Goal: Task Accomplishment & Management: Use online tool/utility

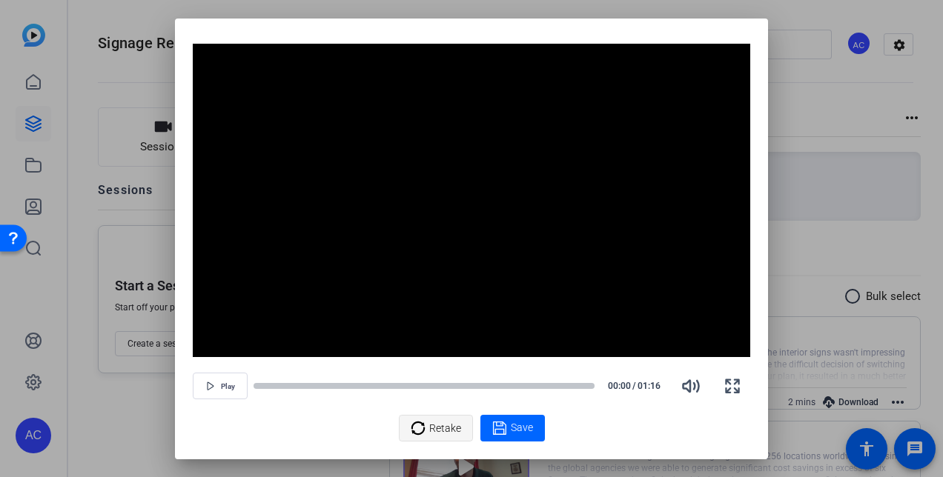
click at [420, 429] on icon at bounding box center [418, 429] width 15 height 18
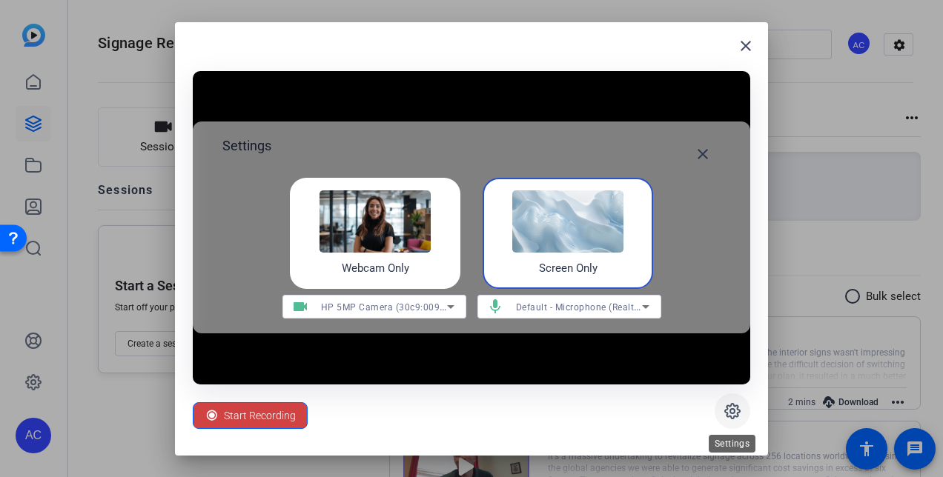
click at [727, 408] on icon at bounding box center [733, 412] width 18 height 18
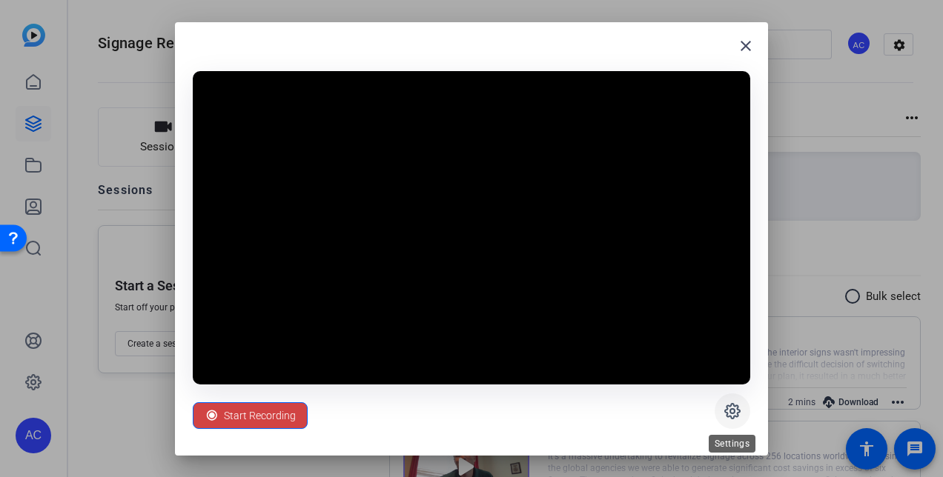
click at [727, 408] on icon at bounding box center [733, 412] width 18 height 18
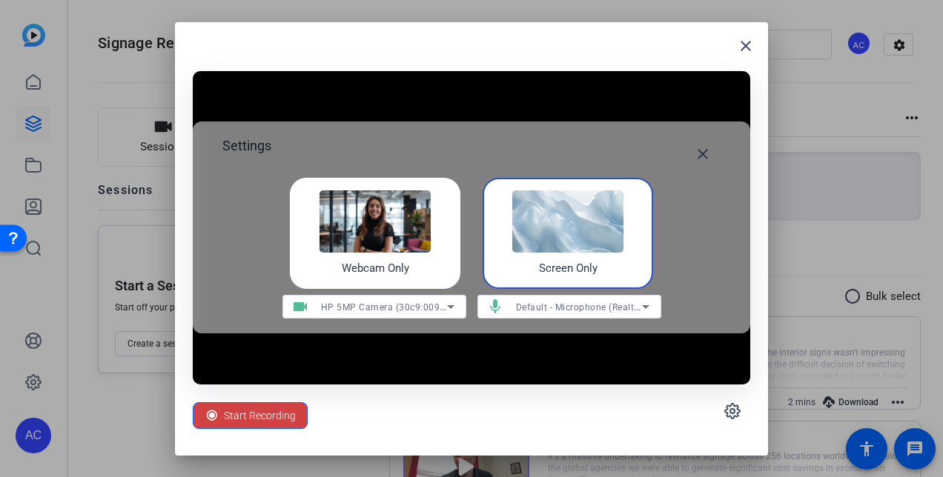
click at [547, 225] on img at bounding box center [567, 222] width 111 height 62
click at [604, 225] on img at bounding box center [567, 222] width 111 height 62
click at [233, 409] on span "Start Recording" at bounding box center [260, 416] width 72 height 28
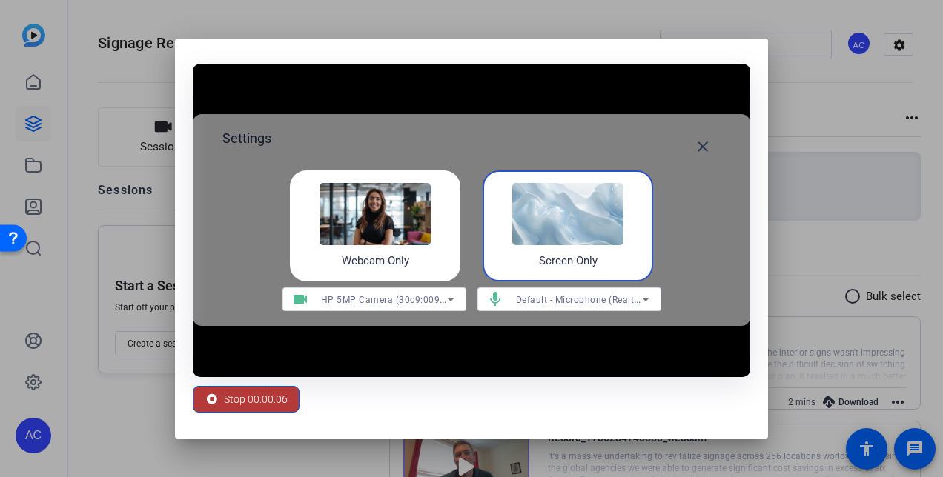
click at [242, 395] on span "Stop 00:00:06" at bounding box center [256, 399] width 64 height 28
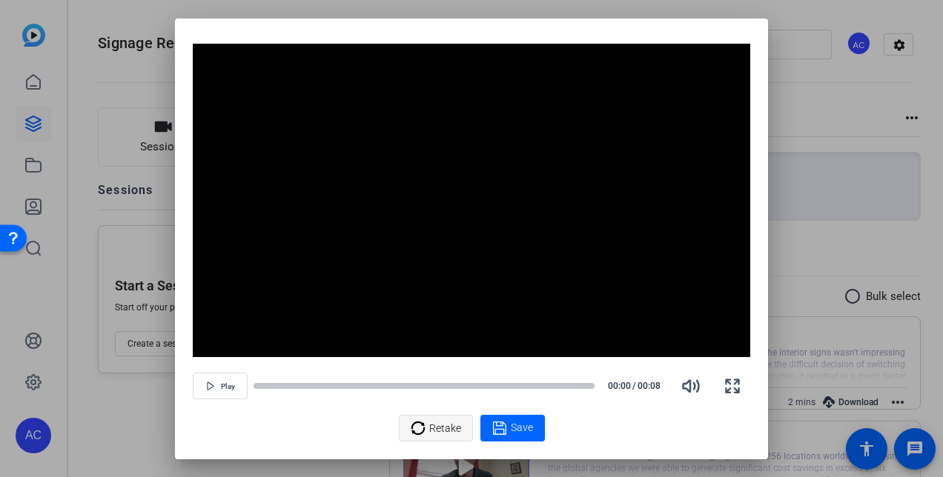
click at [448, 423] on span "Retake" at bounding box center [445, 428] width 32 height 28
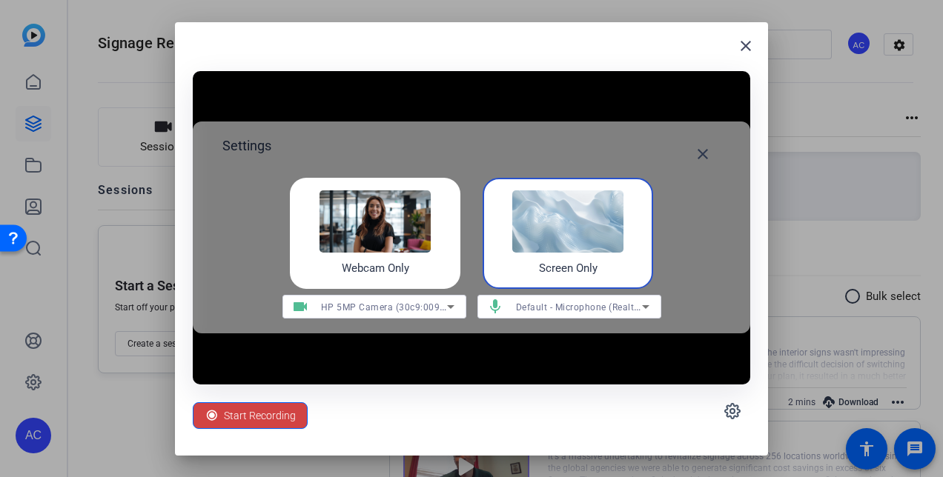
click at [406, 245] on img at bounding box center [375, 222] width 111 height 62
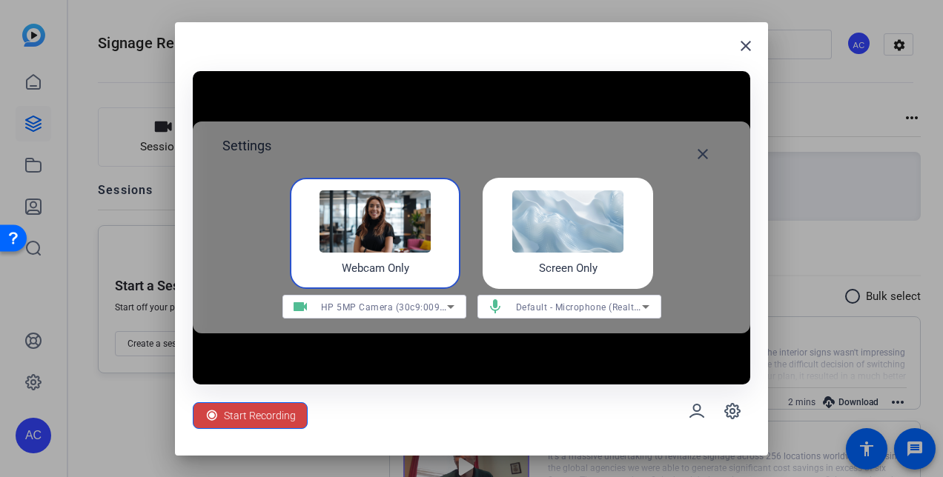
click at [537, 231] on img at bounding box center [567, 222] width 111 height 62
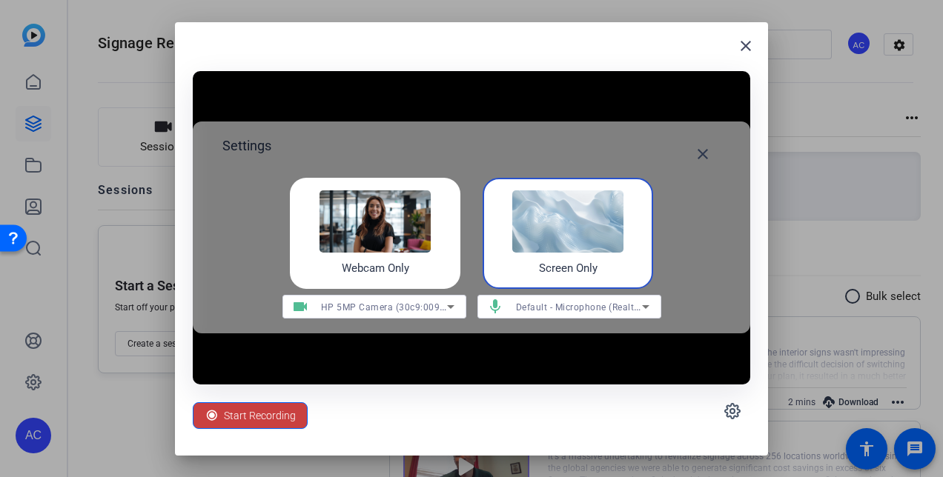
click at [239, 417] on span "Start Recording" at bounding box center [260, 416] width 72 height 28
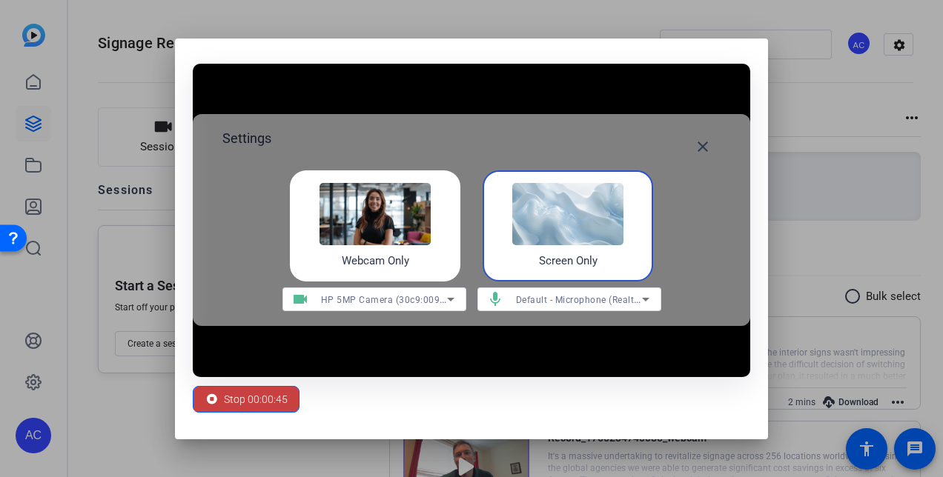
click at [245, 399] on span "Stop 00:00:45" at bounding box center [256, 399] width 64 height 28
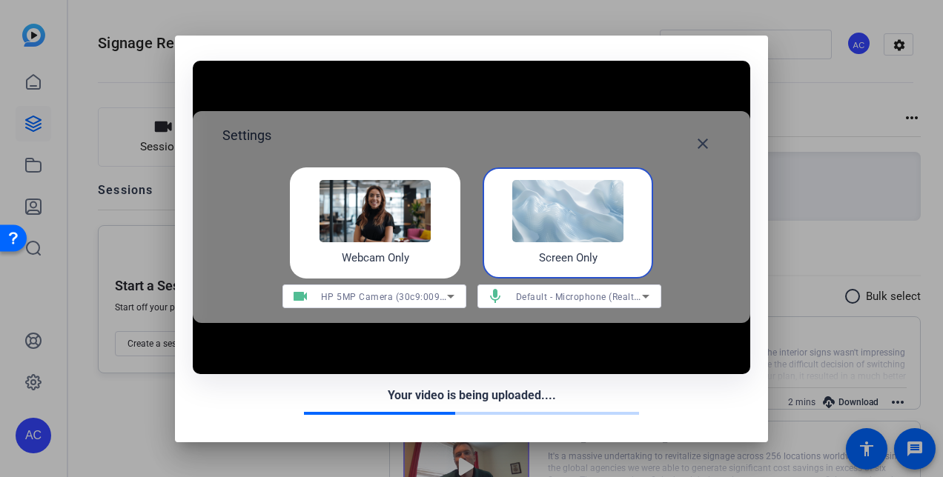
click at [245, 399] on div "Your video is being uploaded...." at bounding box center [471, 396] width 557 height 18
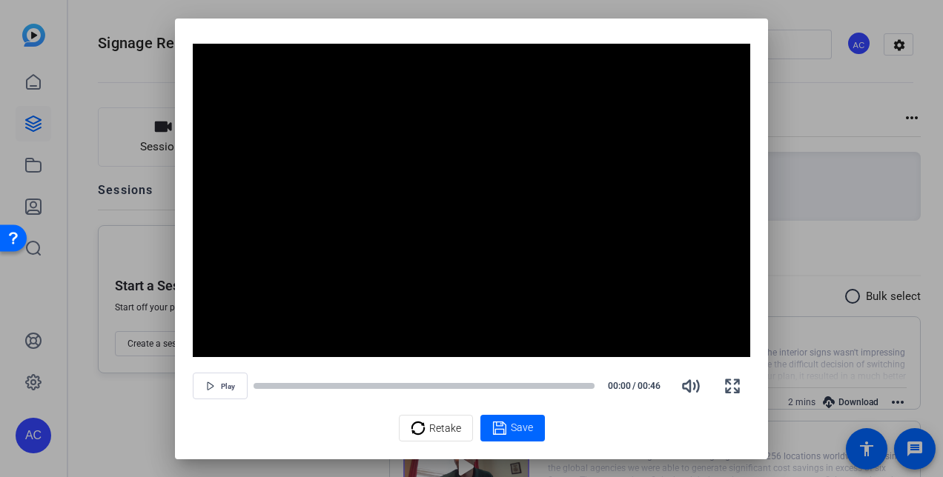
click at [670, 433] on div "Retake Save" at bounding box center [471, 428] width 557 height 27
drag, startPoint x: 568, startPoint y: 27, endPoint x: 595, endPoint y: -54, distance: 85.8
click at [595, 0] on html "Accessibility Screen-Reader Guide, Feedback, and Issue Reporting | New window A…" at bounding box center [471, 238] width 943 height 477
click at [283, 410] on div "Video Player is loading. Play Video Play Mute Current Time 0:00 / Duration 0:46…" at bounding box center [471, 243] width 557 height 398
click at [430, 430] on span "Retake" at bounding box center [445, 428] width 32 height 28
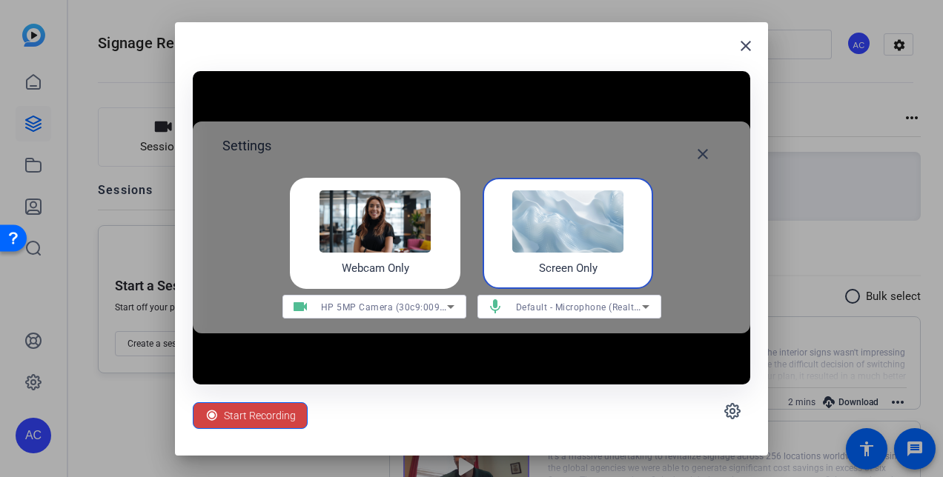
click at [587, 223] on img at bounding box center [567, 222] width 111 height 62
click at [257, 419] on span "Start Recording" at bounding box center [260, 416] width 72 height 28
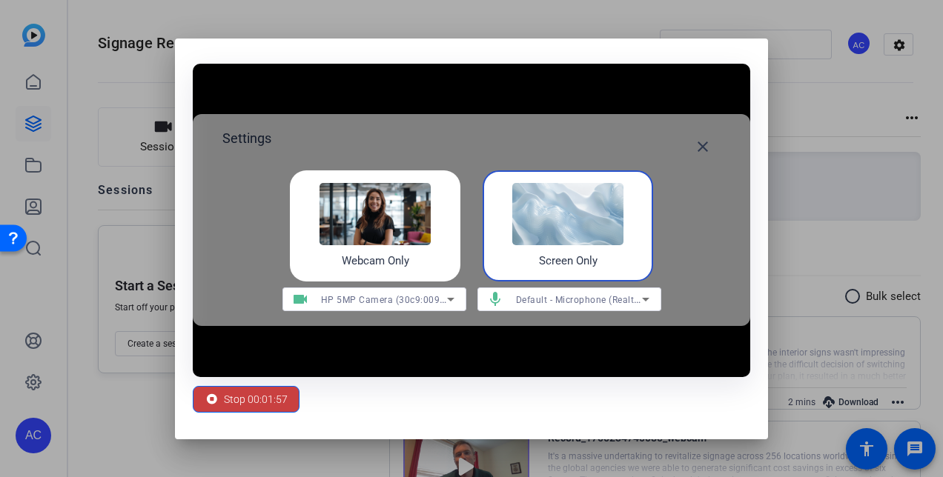
click at [260, 398] on span "Stop 00:01:57" at bounding box center [256, 399] width 64 height 28
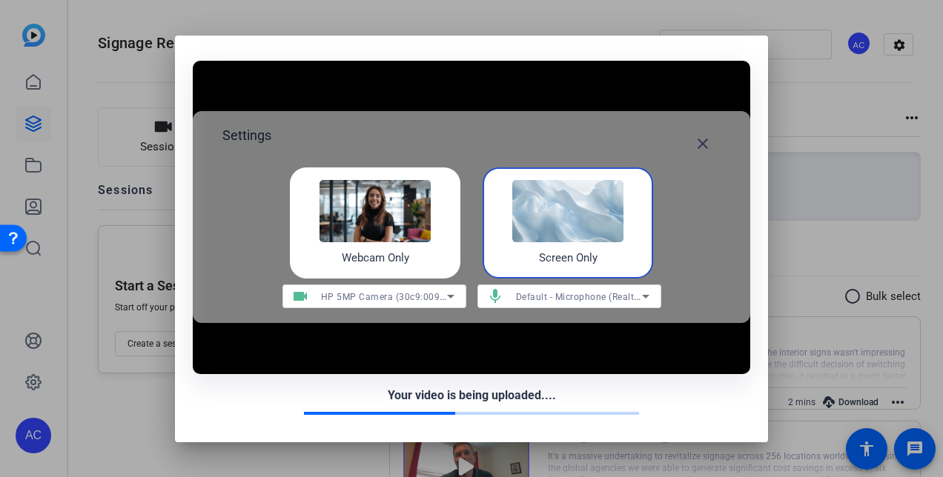
click at [273, 406] on div "Your video is being uploaded...." at bounding box center [471, 401] width 557 height 29
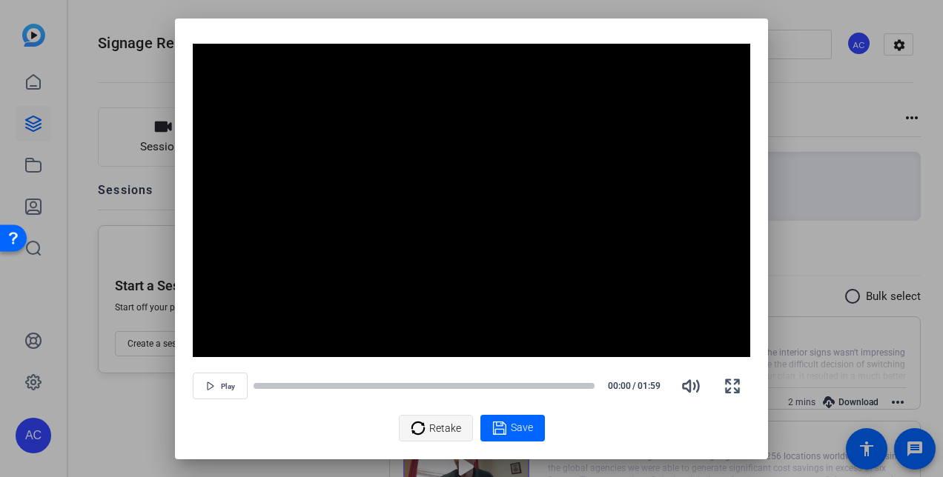
click at [430, 431] on span "Retake" at bounding box center [445, 428] width 32 height 28
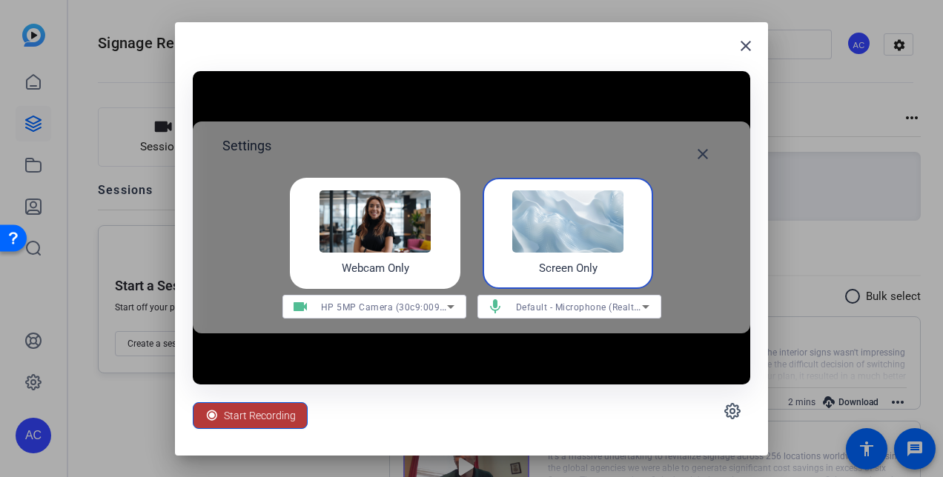
click at [252, 413] on span "Start Recording" at bounding box center [260, 416] width 72 height 28
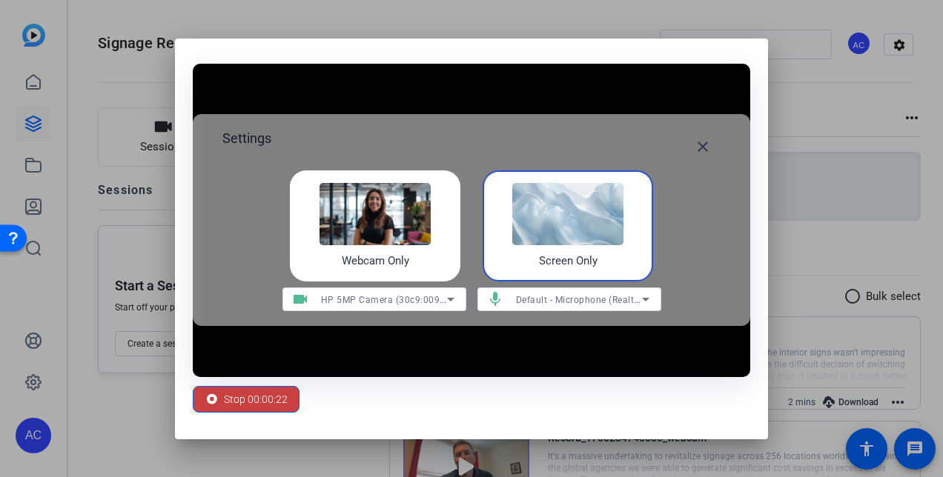
click at [264, 388] on span "Stop 00:00:22" at bounding box center [256, 399] width 64 height 28
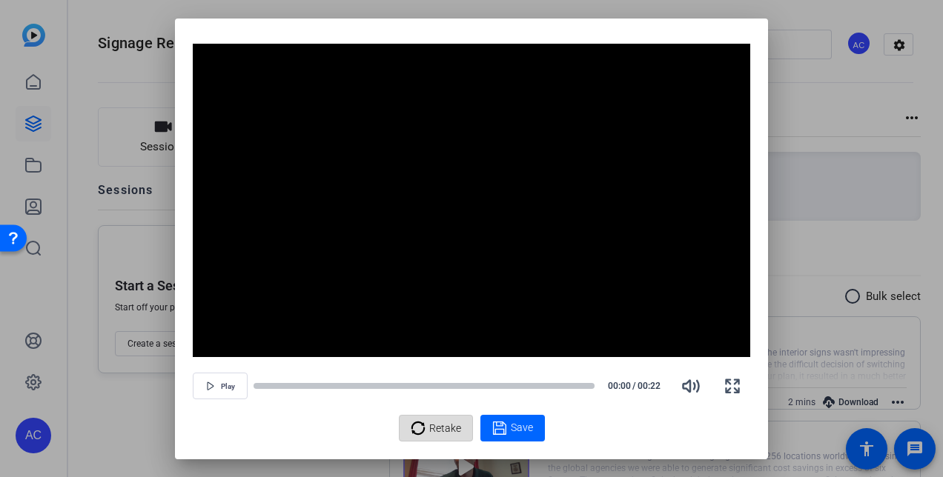
click at [437, 431] on span "Retake" at bounding box center [445, 428] width 32 height 28
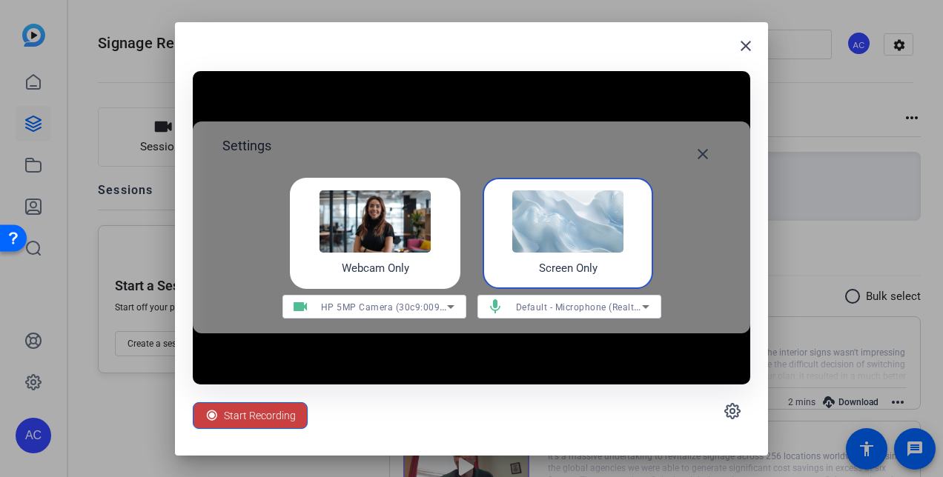
click at [244, 416] on span "Start Recording" at bounding box center [260, 416] width 72 height 28
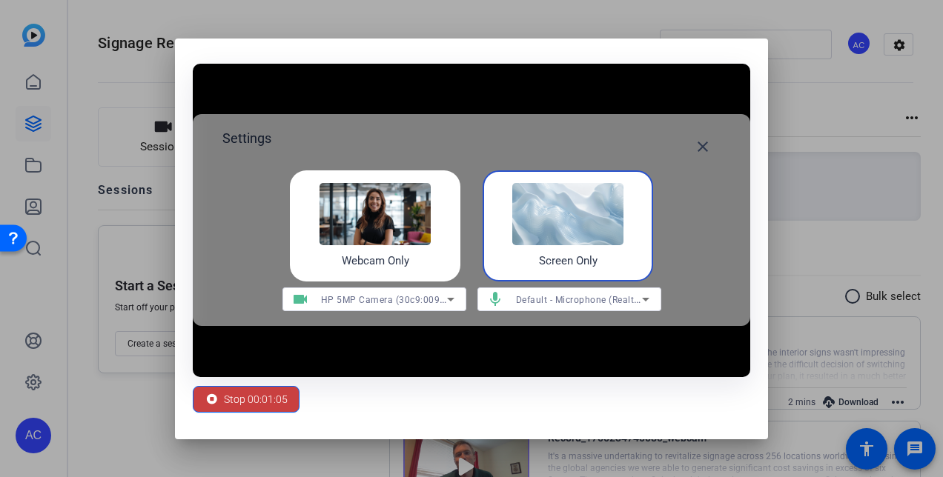
click at [222, 406] on div "Stop 00:01:05" at bounding box center [246, 399] width 83 height 28
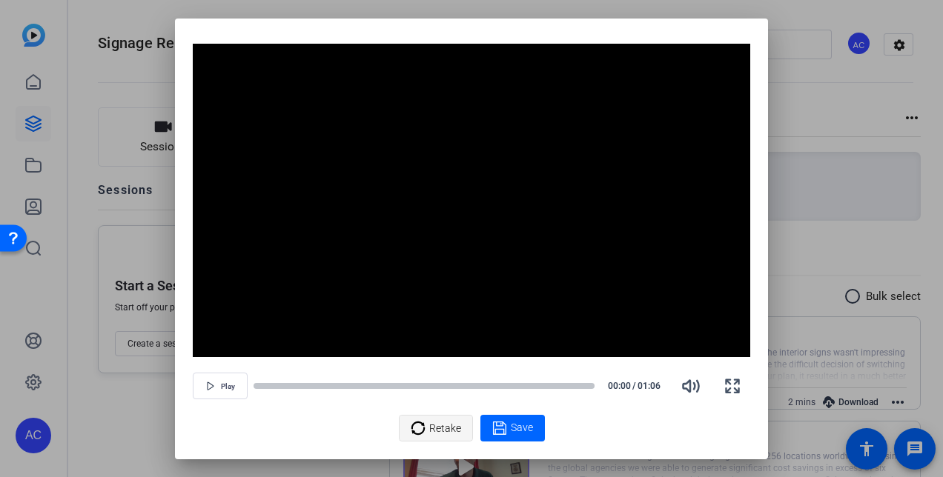
click at [452, 419] on span "Retake" at bounding box center [445, 428] width 32 height 28
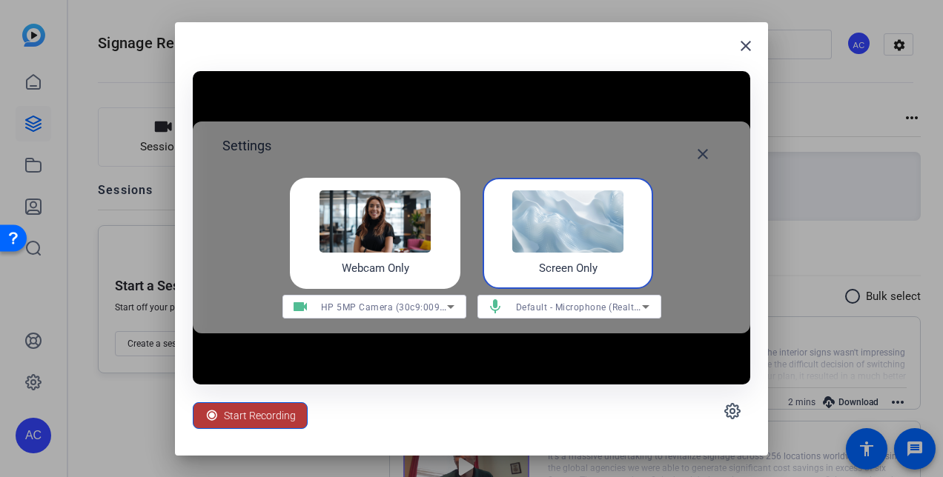
click at [251, 415] on span "Start Recording" at bounding box center [260, 416] width 72 height 28
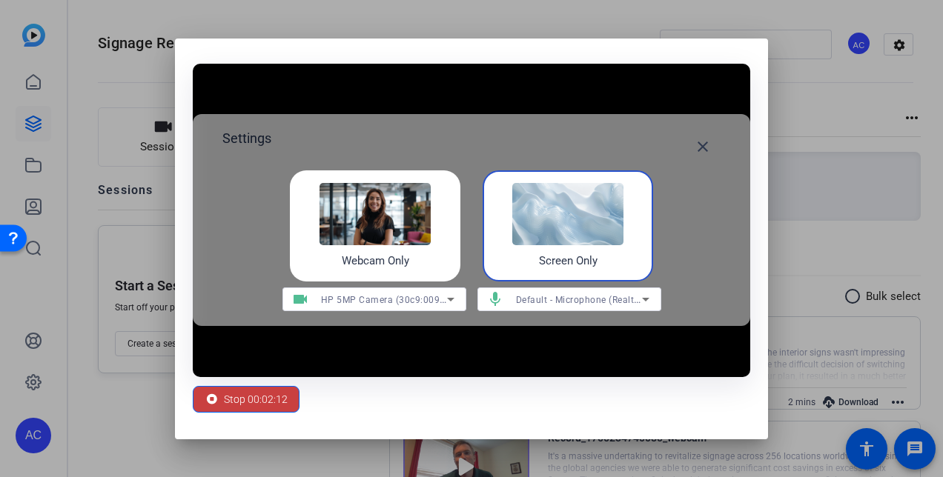
click at [242, 385] on span "Stop 00:02:12" at bounding box center [256, 399] width 64 height 28
click at [240, 402] on span "Stop 00:02:13" at bounding box center [256, 399] width 64 height 28
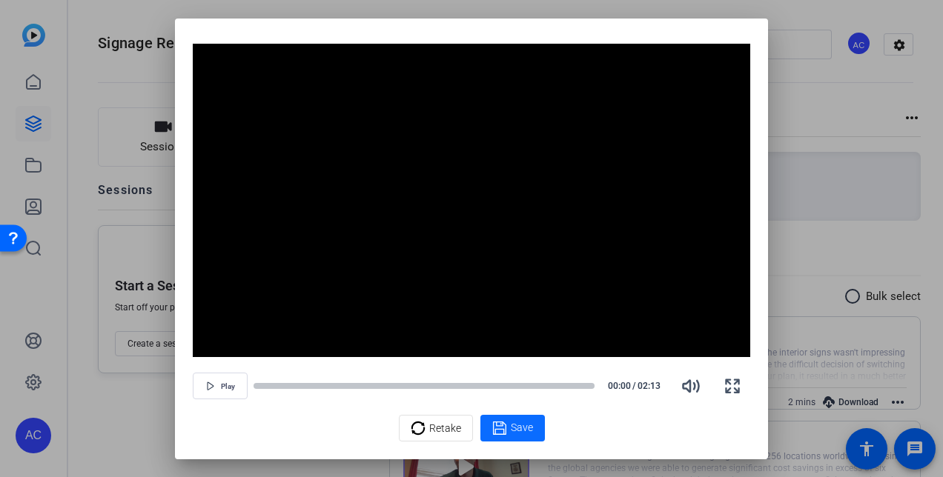
click at [516, 428] on span "Save" at bounding box center [522, 428] width 22 height 16
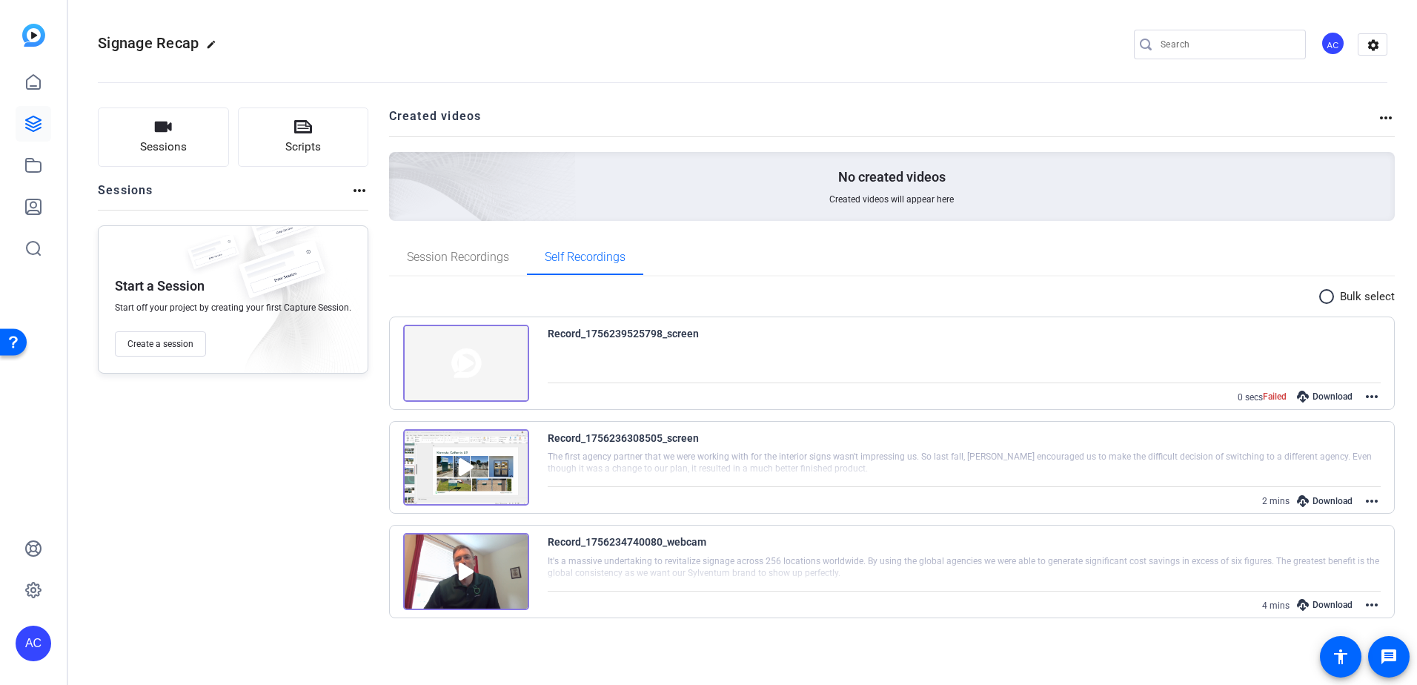
click at [483, 365] on img at bounding box center [466, 363] width 126 height 77
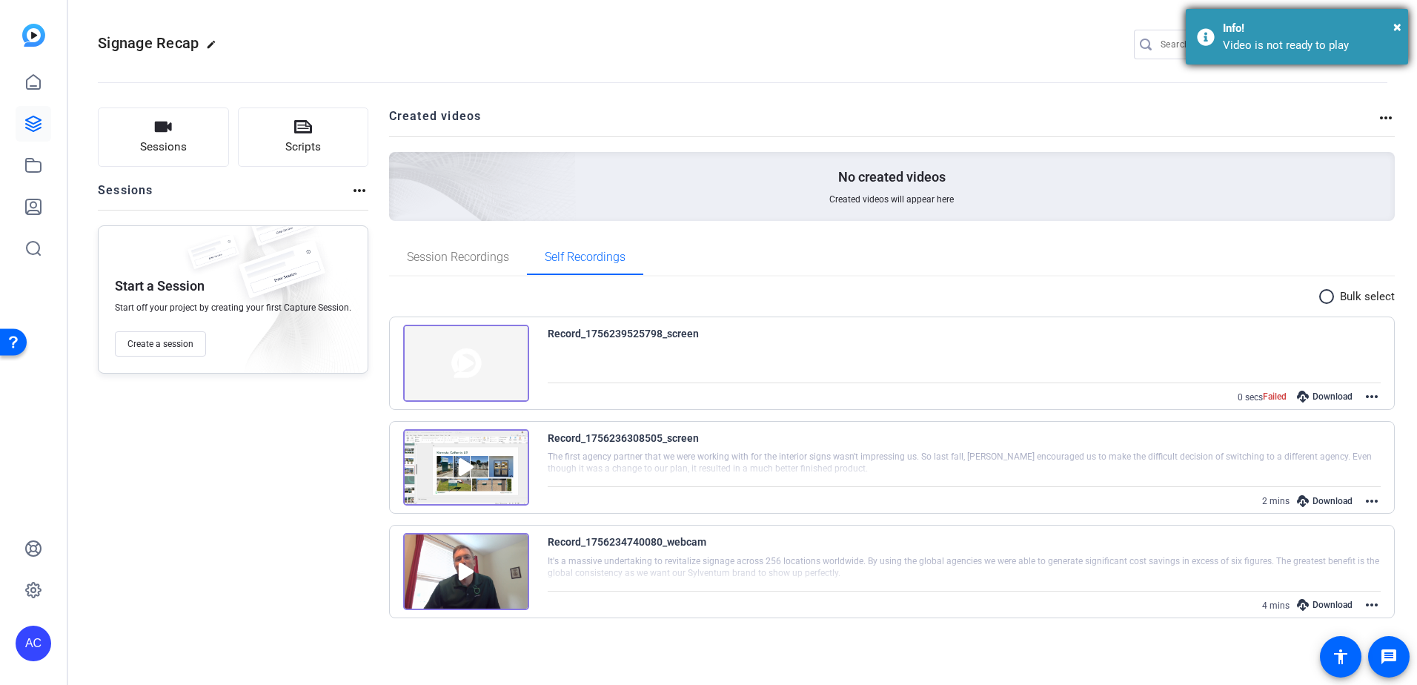
click at [1392, 26] on div "Info!" at bounding box center [1310, 28] width 174 height 17
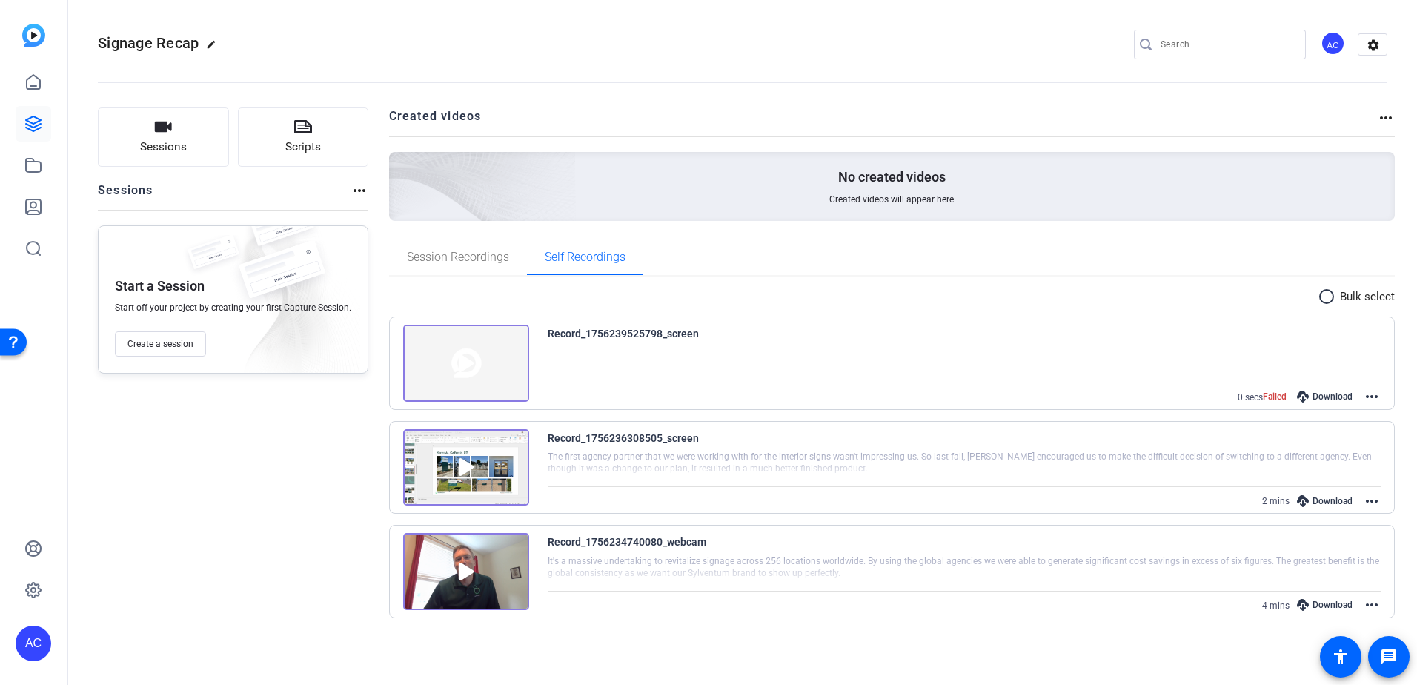
click at [454, 476] on img at bounding box center [466, 467] width 126 height 77
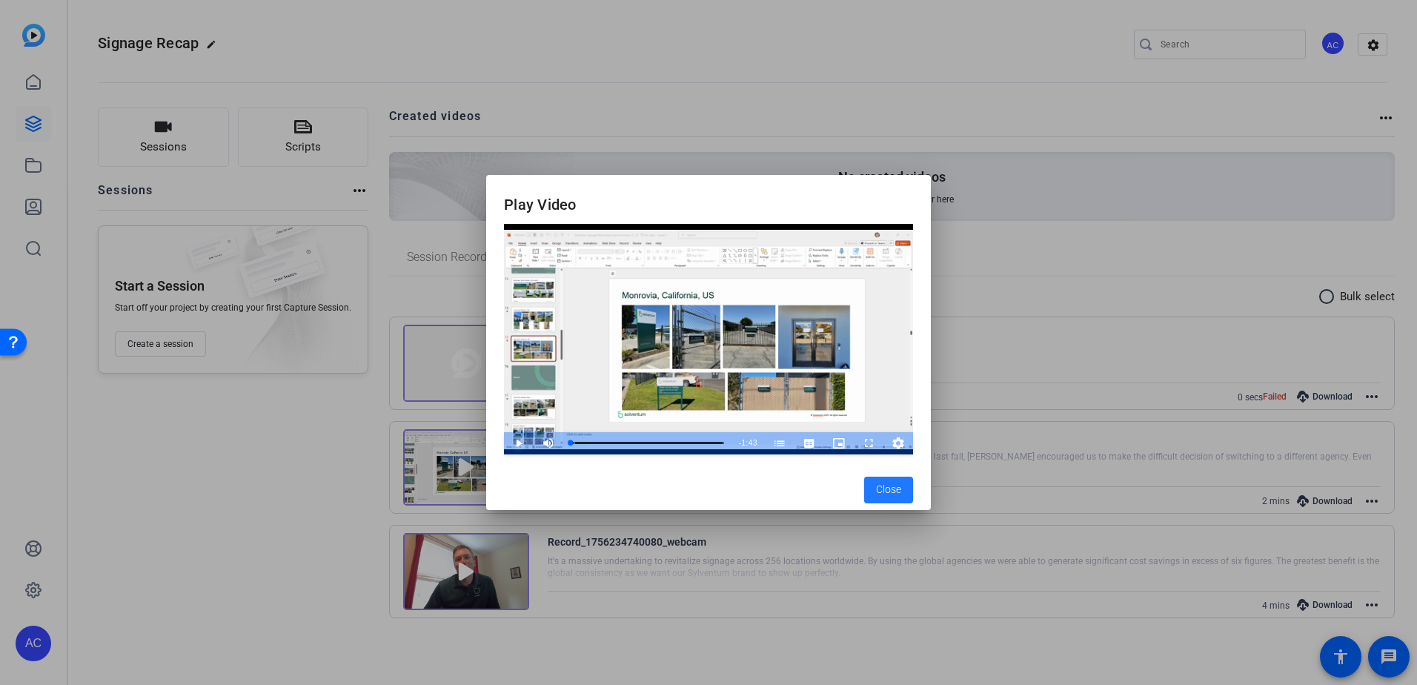
click at [504, 437] on span "Video Player" at bounding box center [504, 443] width 0 height 22
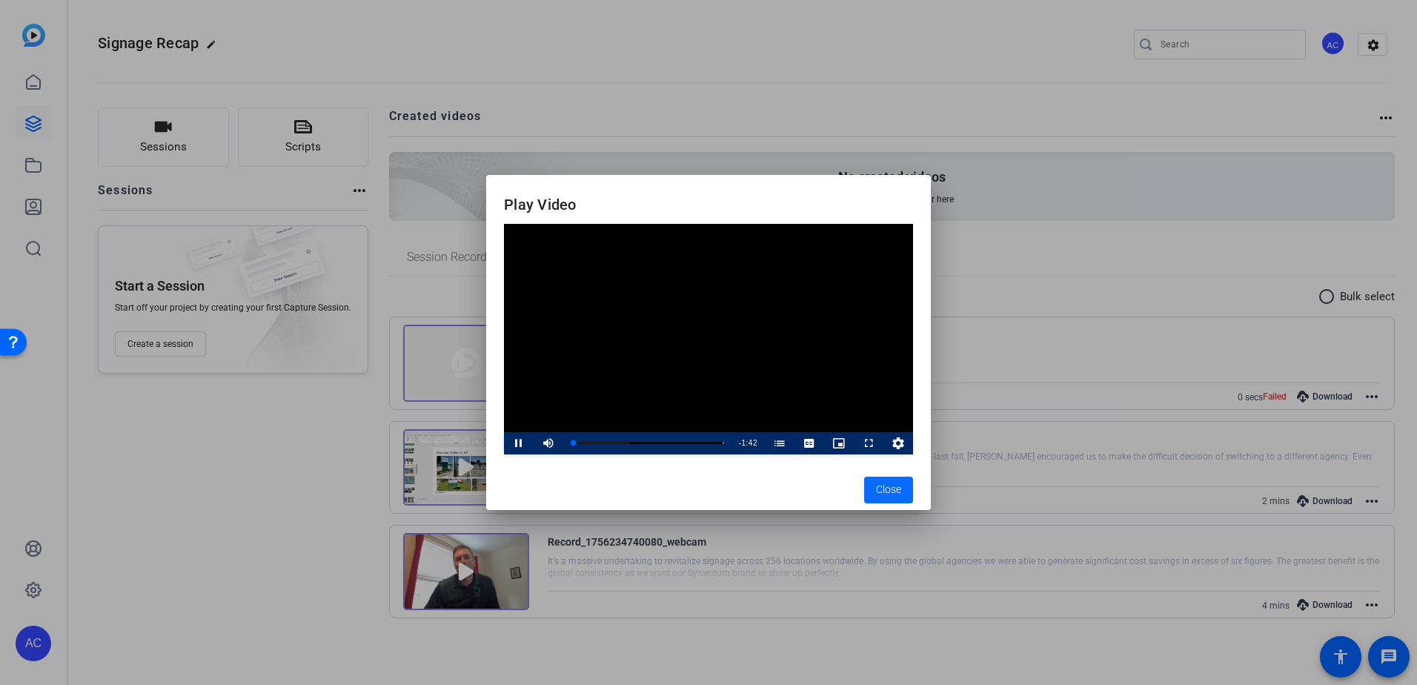
click at [900, 492] on span "Close" at bounding box center [888, 490] width 25 height 16
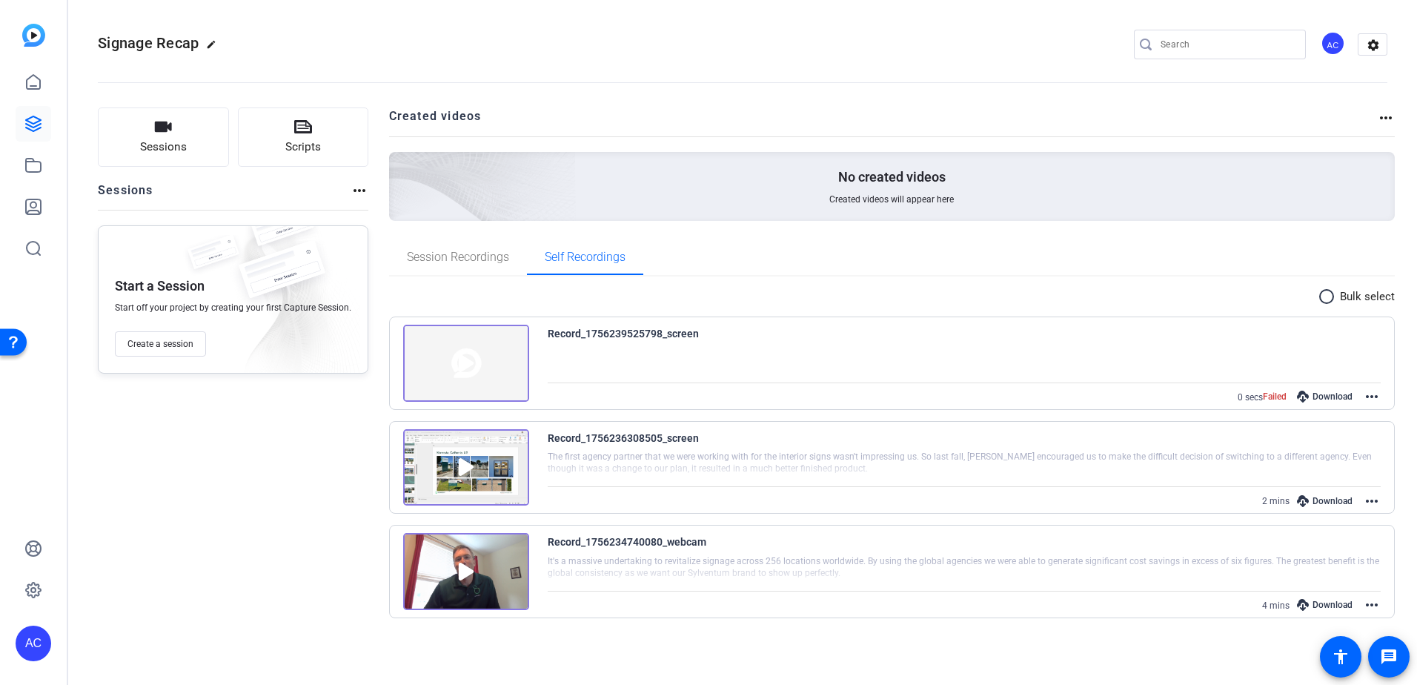
click at [508, 463] on img at bounding box center [466, 467] width 126 height 77
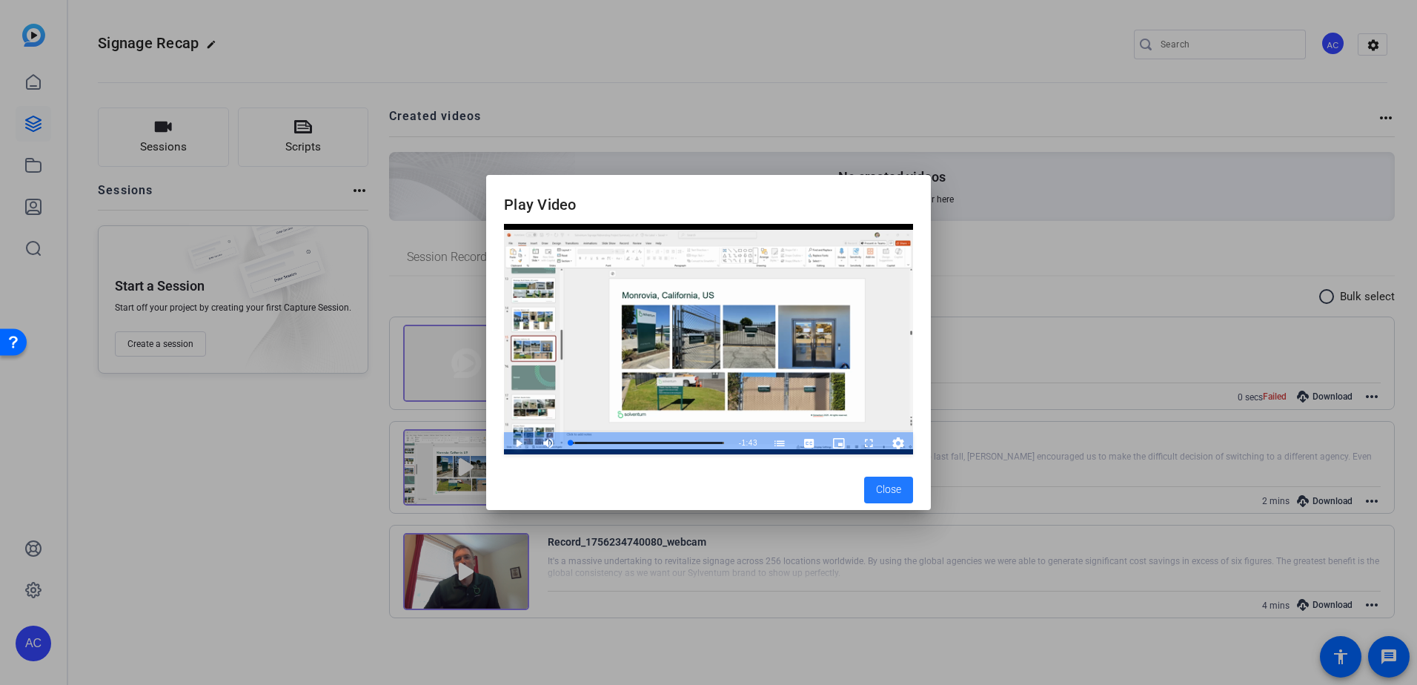
click at [504, 443] on span "Video Player" at bounding box center [504, 443] width 0 height 22
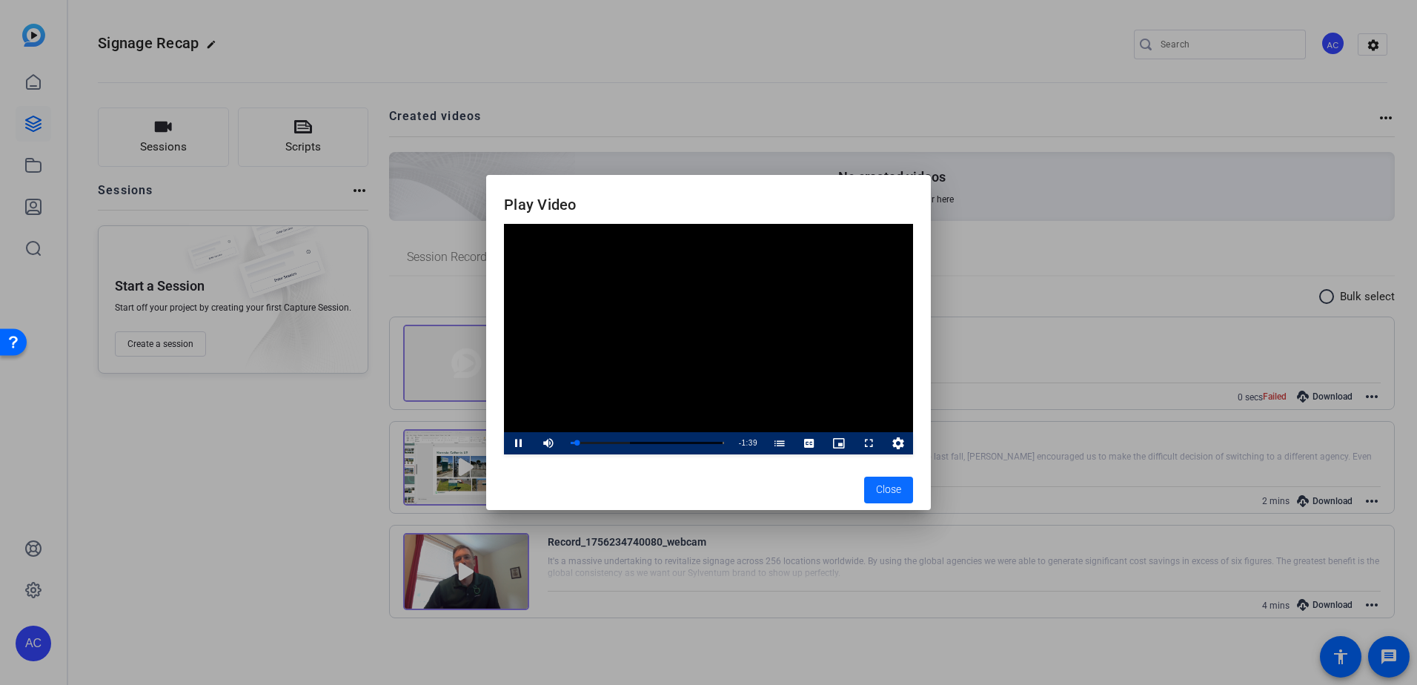
click at [904, 495] on span "button" at bounding box center [888, 490] width 49 height 36
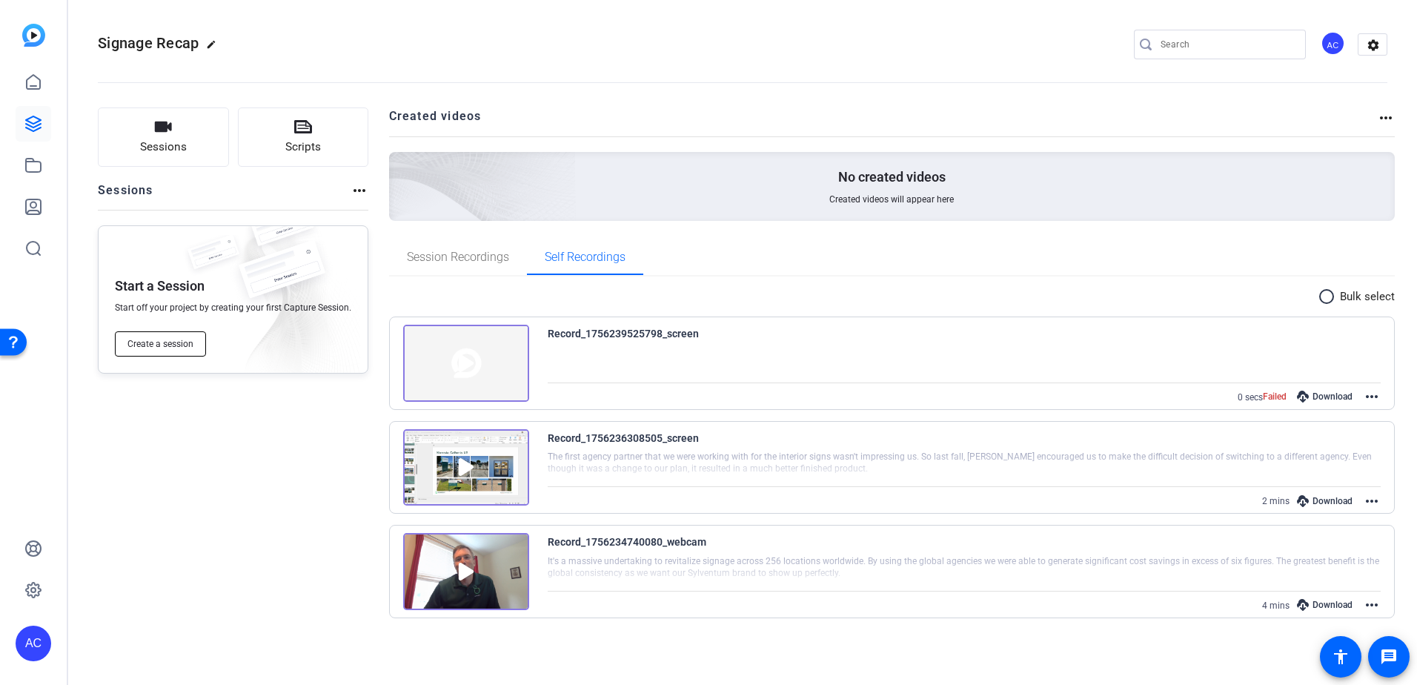
click at [175, 348] on span "Create a session" at bounding box center [161, 344] width 66 height 12
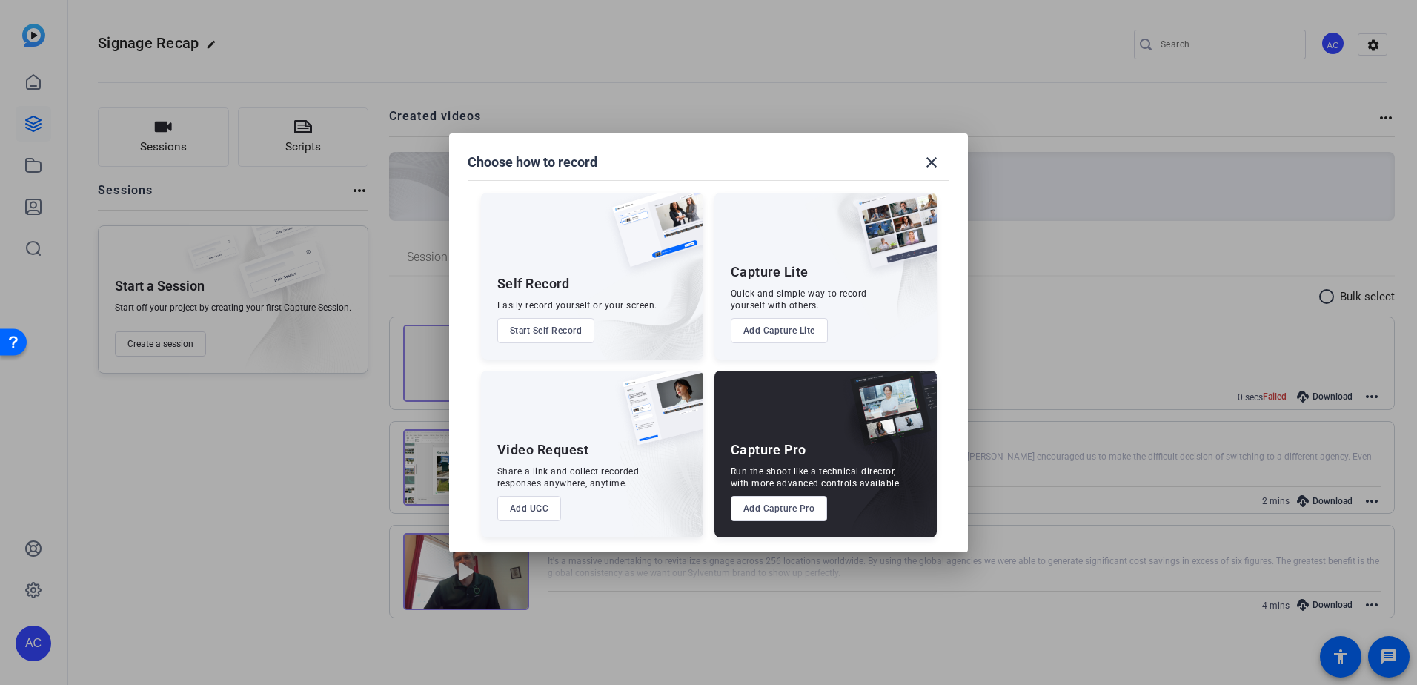
click at [579, 326] on button "Start Self Record" at bounding box center [546, 330] width 98 height 25
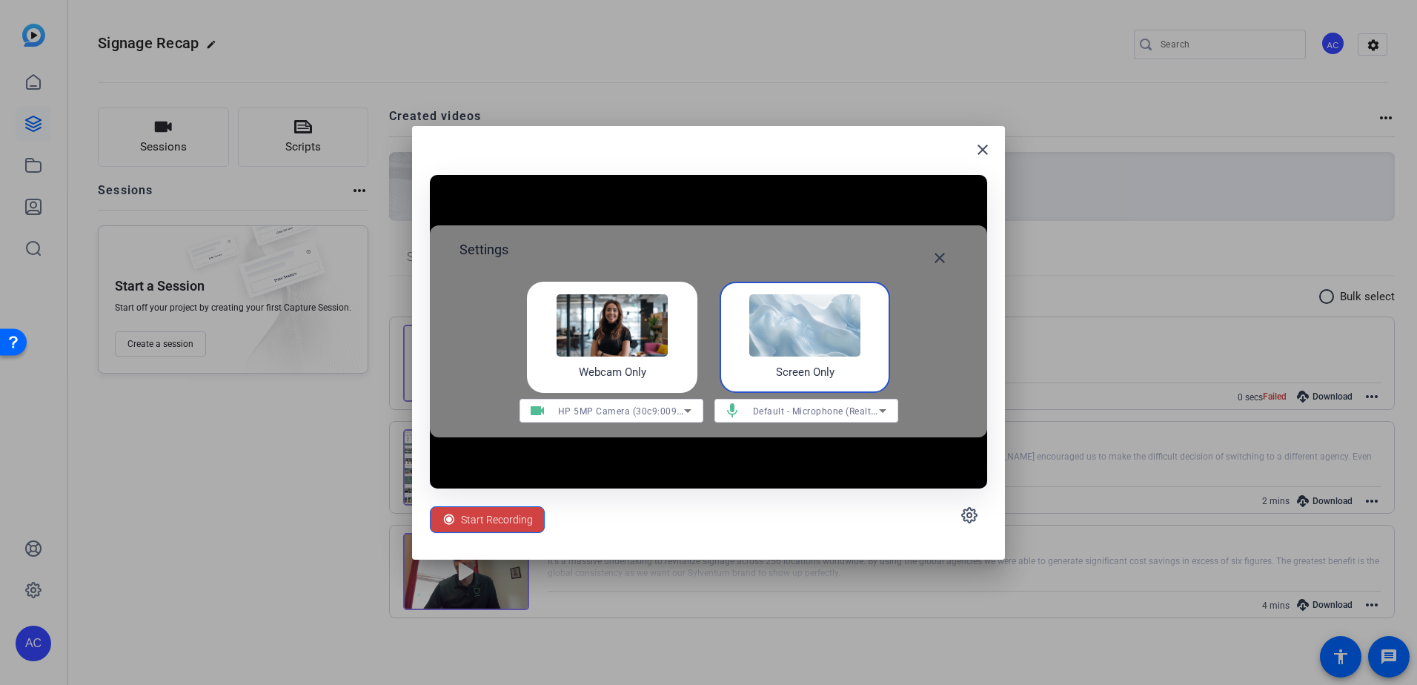
click at [795, 341] on img at bounding box center [804, 325] width 111 height 62
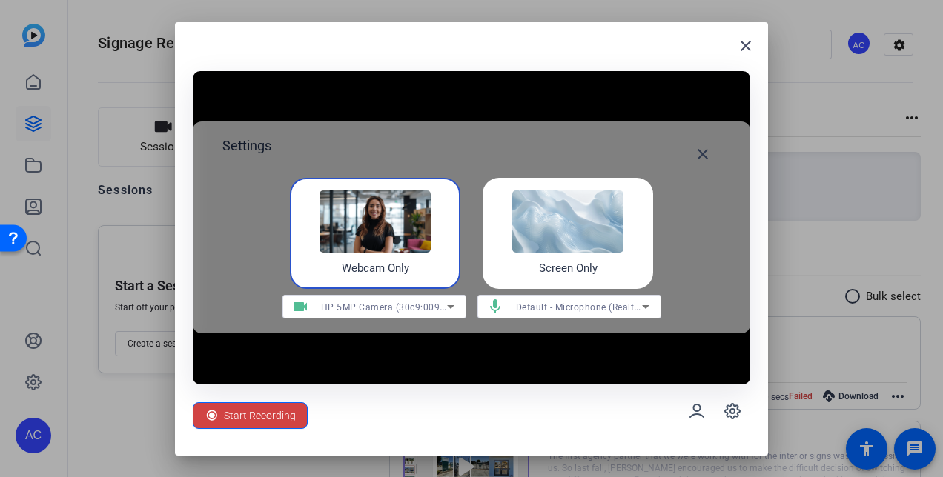
click at [575, 236] on img at bounding box center [567, 222] width 111 height 62
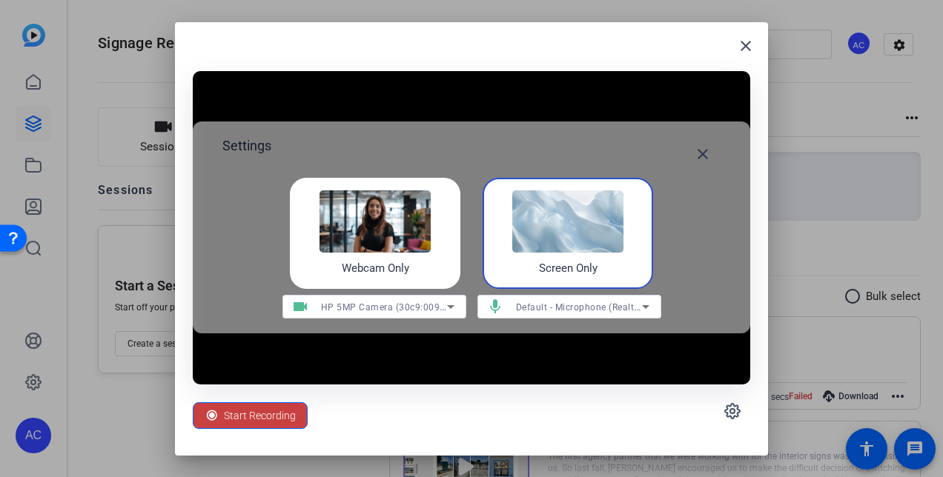
click at [262, 408] on span "Start Recording" at bounding box center [260, 416] width 72 height 28
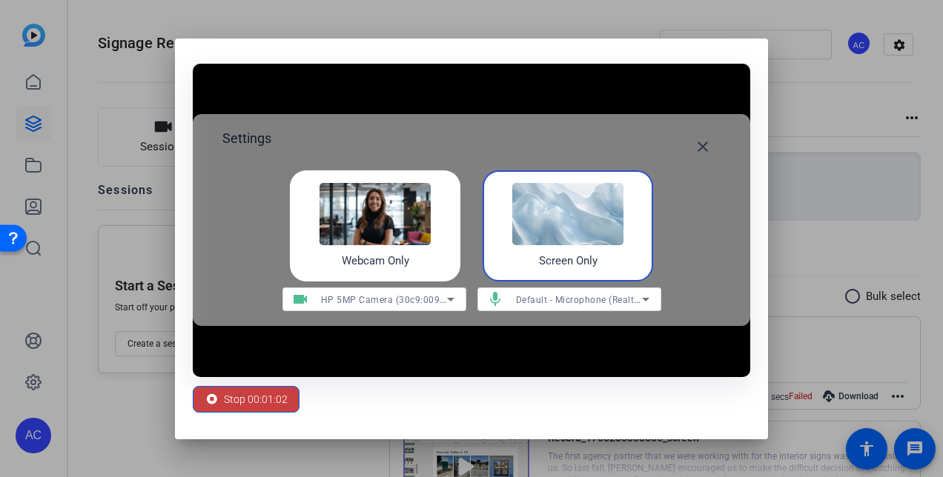
click at [245, 412] on span "Stop 00:01:02" at bounding box center [256, 399] width 64 height 28
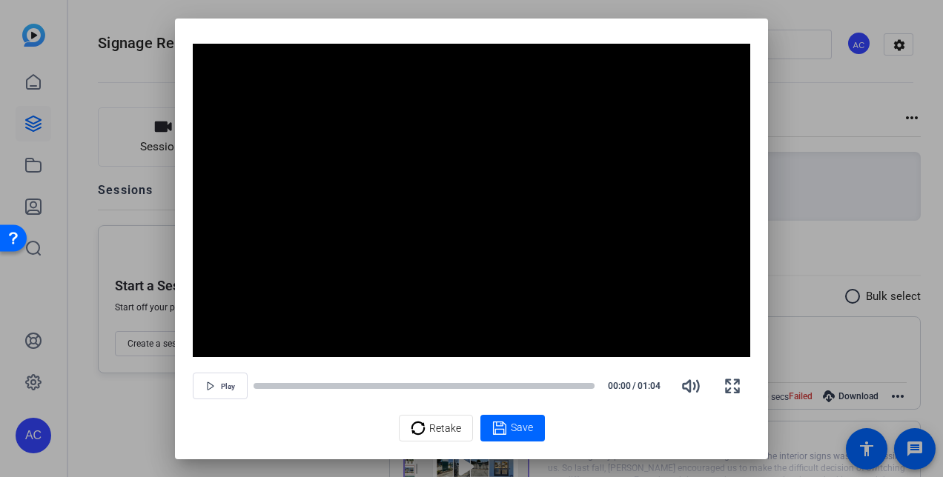
click at [685, 426] on div "Retake Save" at bounding box center [471, 428] width 557 height 27
drag, startPoint x: 532, startPoint y: 36, endPoint x: 546, endPoint y: -12, distance: 49.7
click at [546, 0] on html "Accessibility Screen-Reader Guide, Feedback, and Issue Reporting | New window A…" at bounding box center [471, 238] width 943 height 477
click at [443, 429] on span "Retake" at bounding box center [445, 428] width 32 height 28
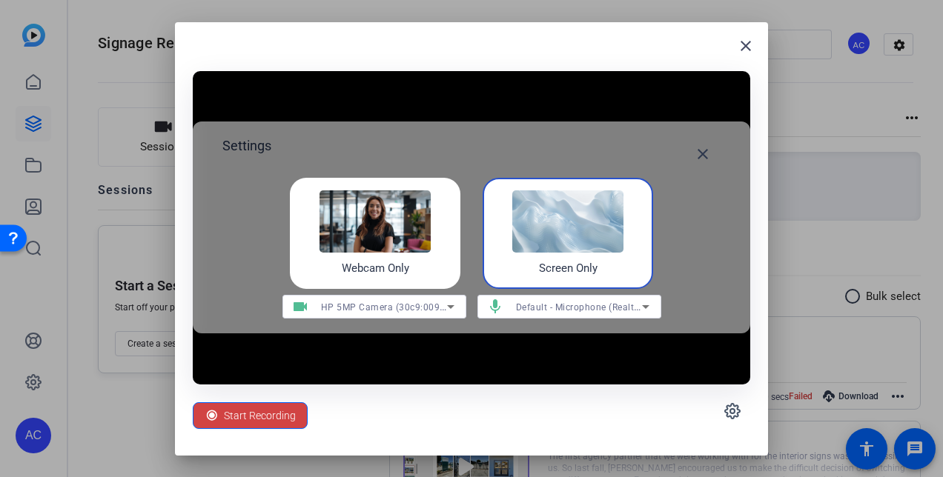
click at [603, 232] on img at bounding box center [567, 222] width 111 height 62
click at [698, 156] on mat-icon "close" at bounding box center [703, 154] width 18 height 18
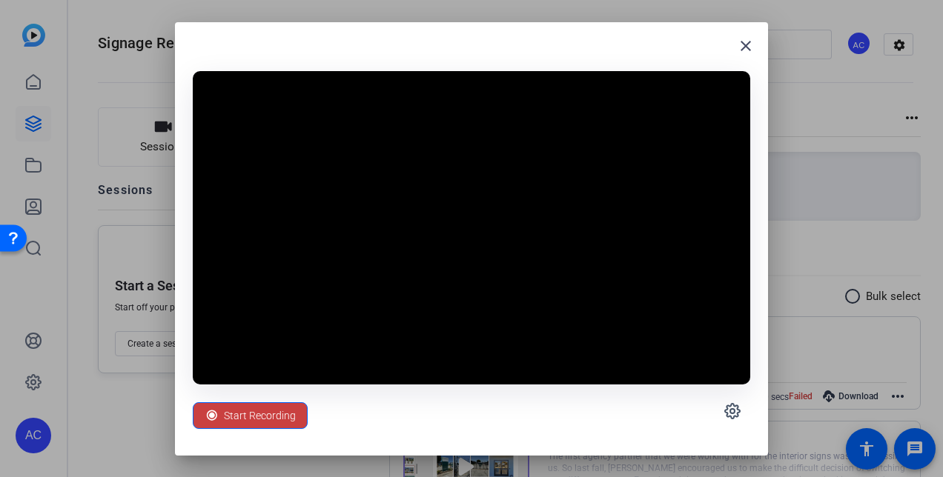
click at [266, 418] on span "Start Recording" at bounding box center [260, 416] width 72 height 28
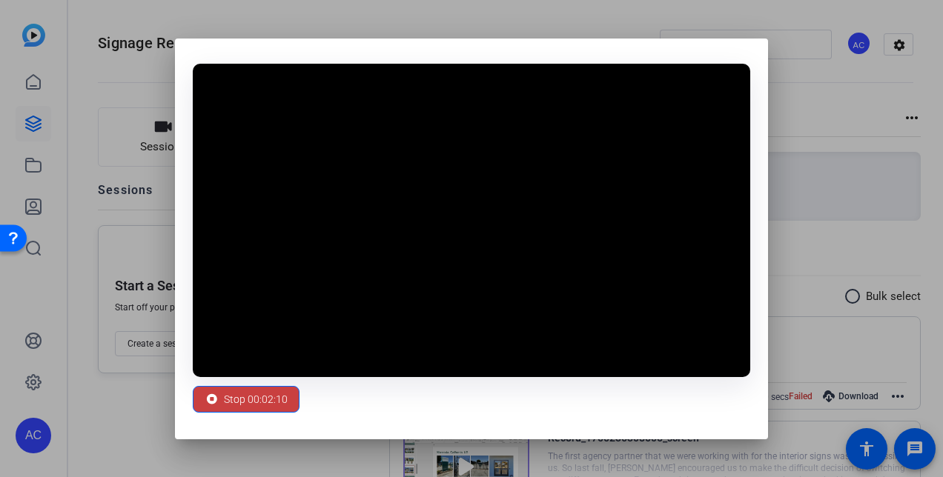
click at [254, 394] on span "Stop 00:02:10" at bounding box center [256, 399] width 64 height 28
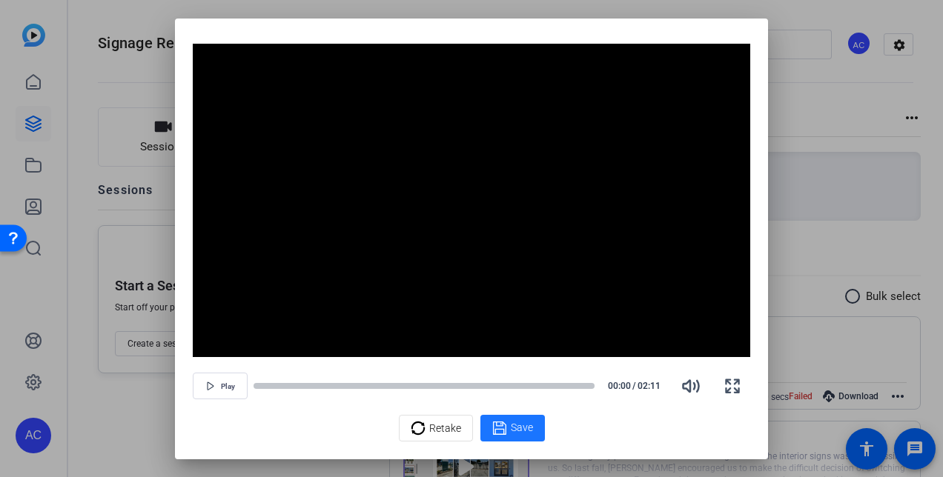
click at [520, 421] on span "Save" at bounding box center [522, 428] width 22 height 16
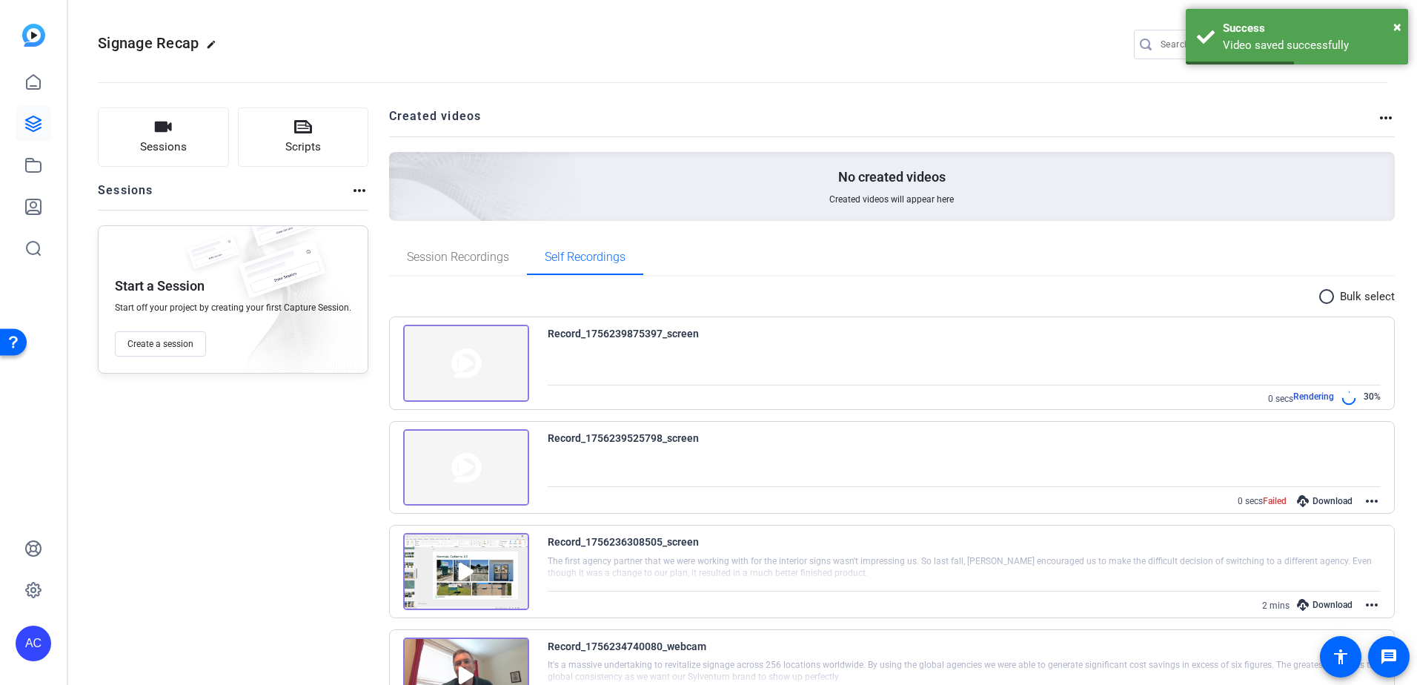
click at [702, 88] on openreel-divider-bar at bounding box center [743, 78] width 1290 height 45
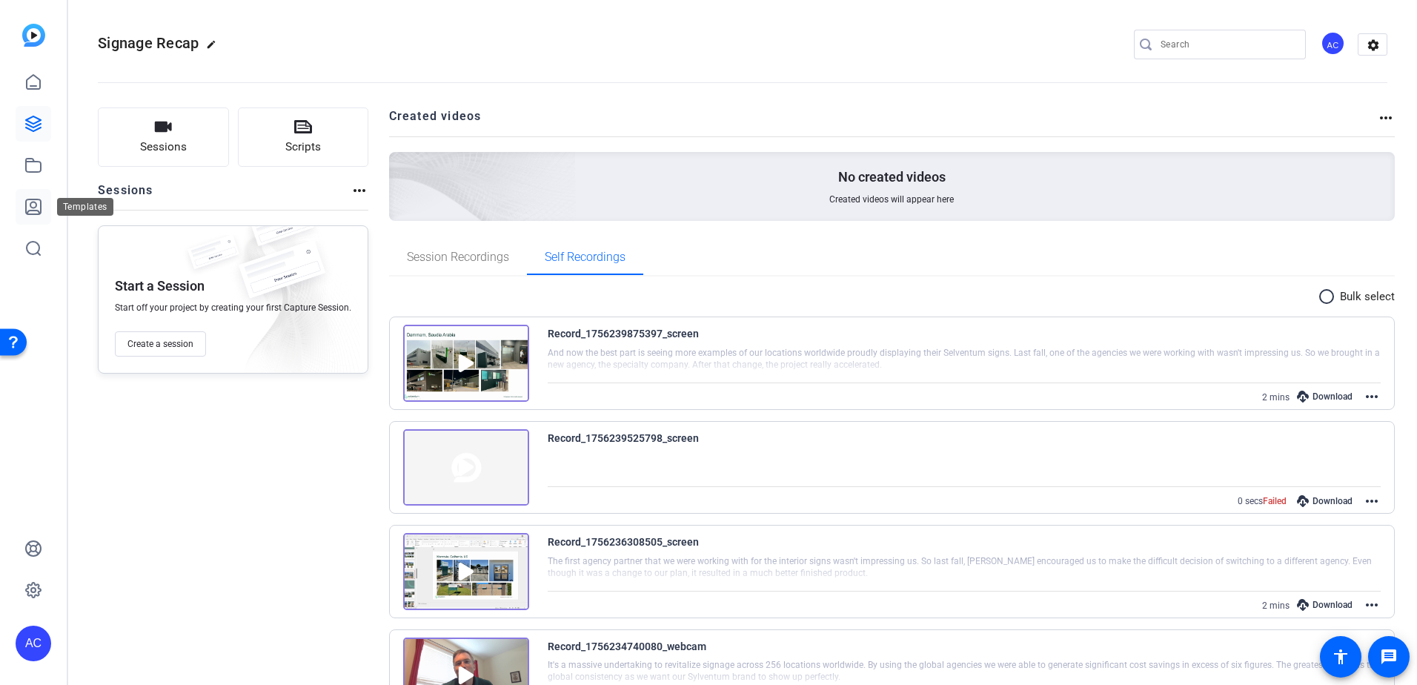
click at [29, 204] on icon at bounding box center [33, 207] width 18 height 18
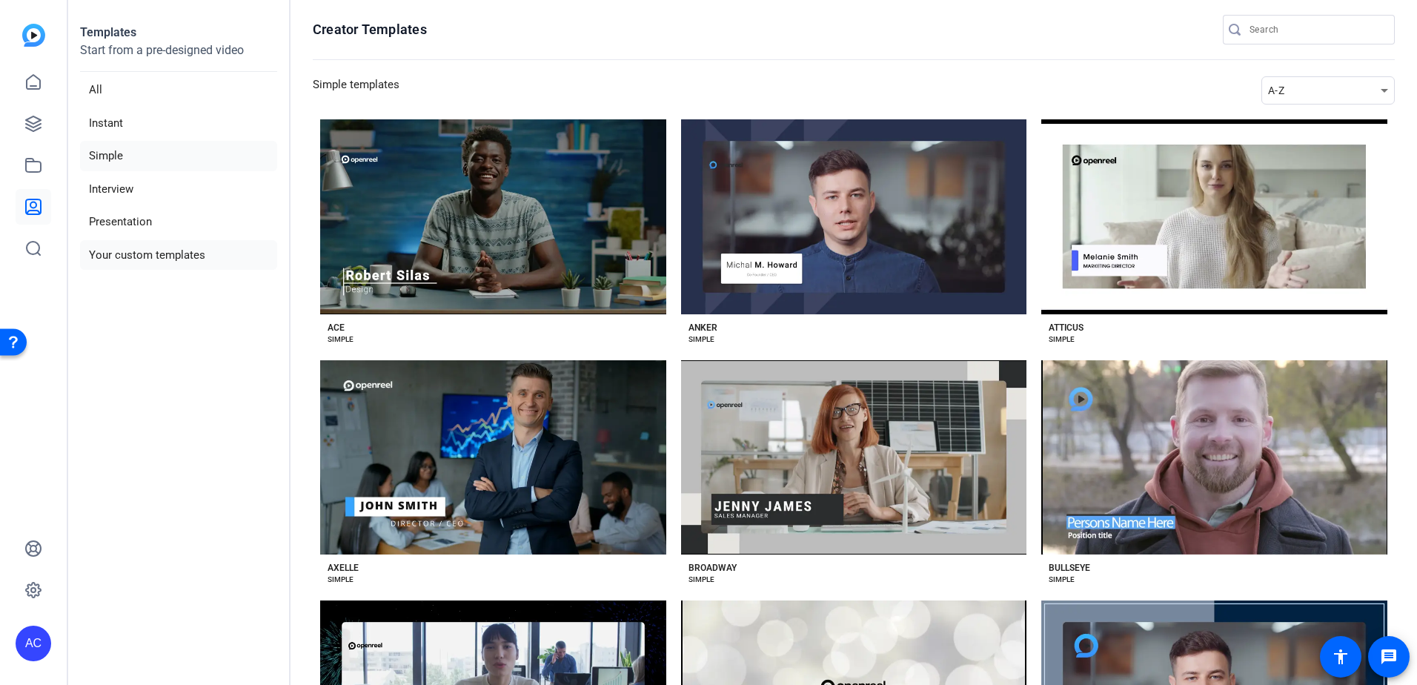
click at [139, 258] on li "Your custom templates" at bounding box center [178, 255] width 197 height 30
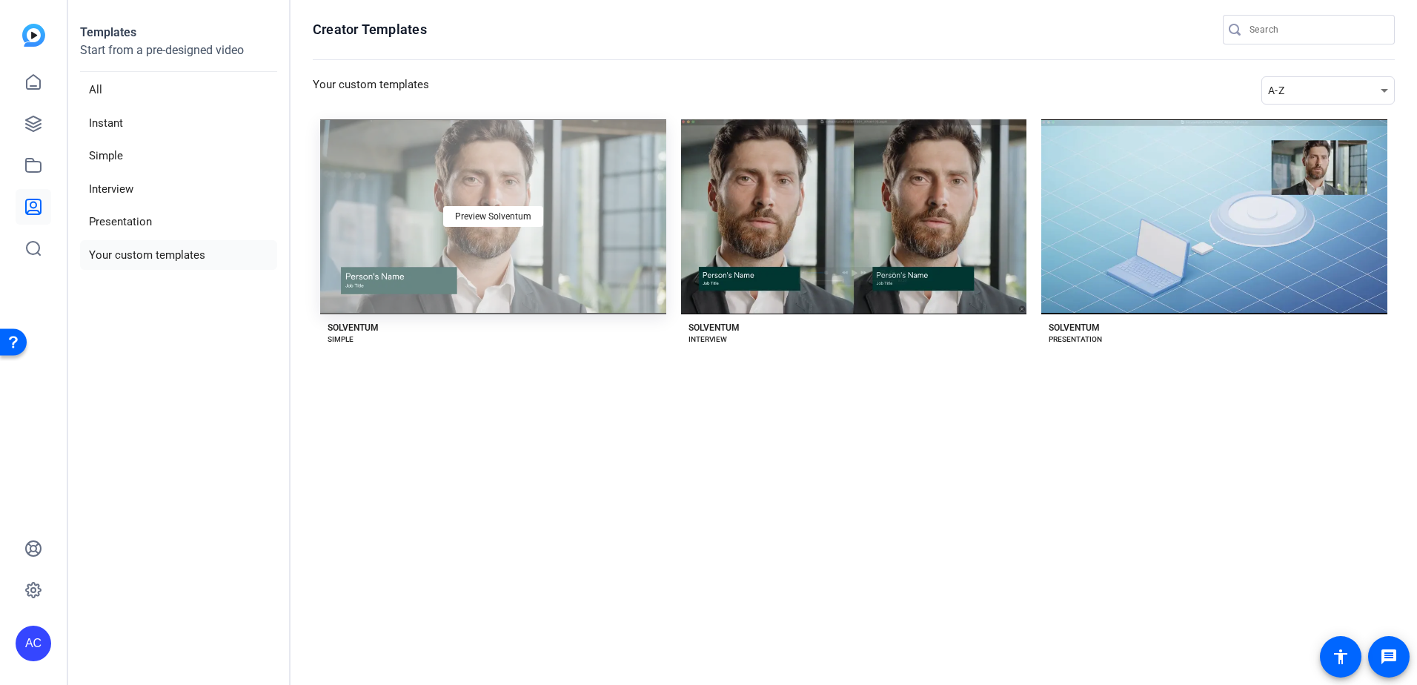
click at [457, 182] on div "Preview Solventum" at bounding box center [493, 216] width 346 height 195
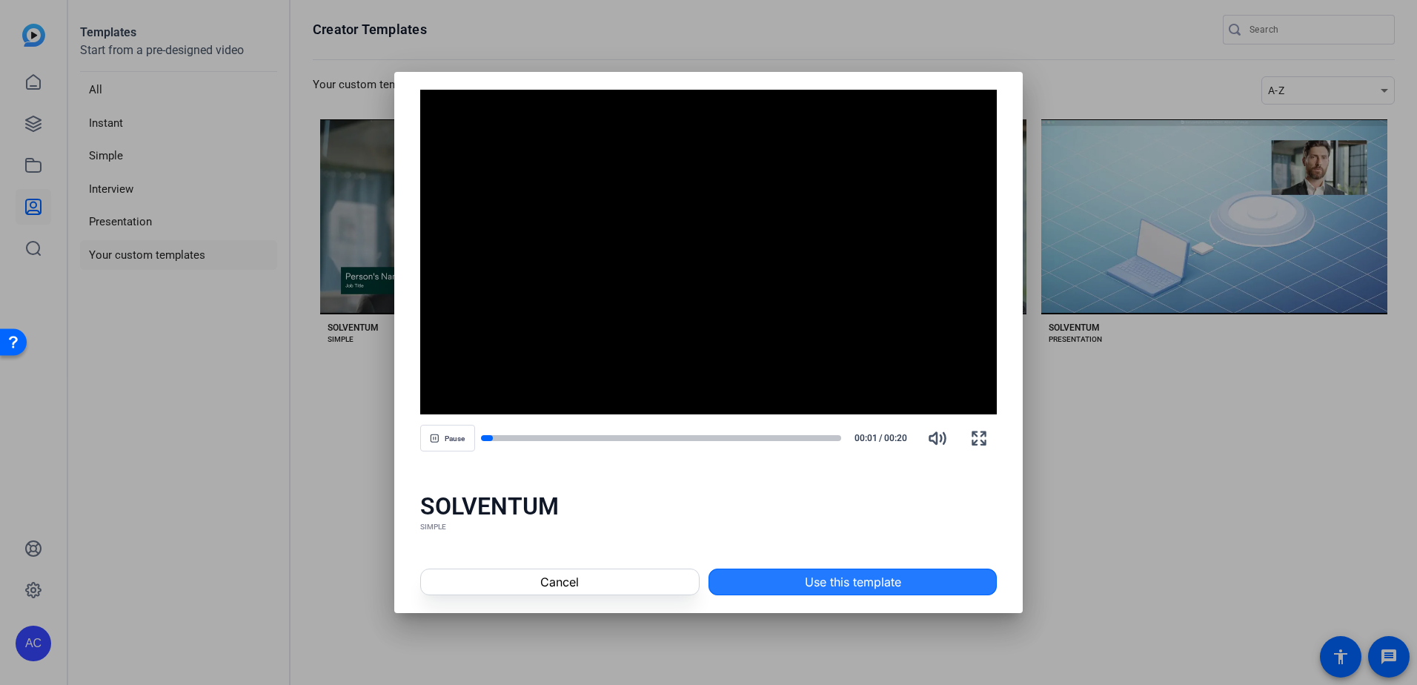
click at [803, 573] on span at bounding box center [852, 582] width 287 height 36
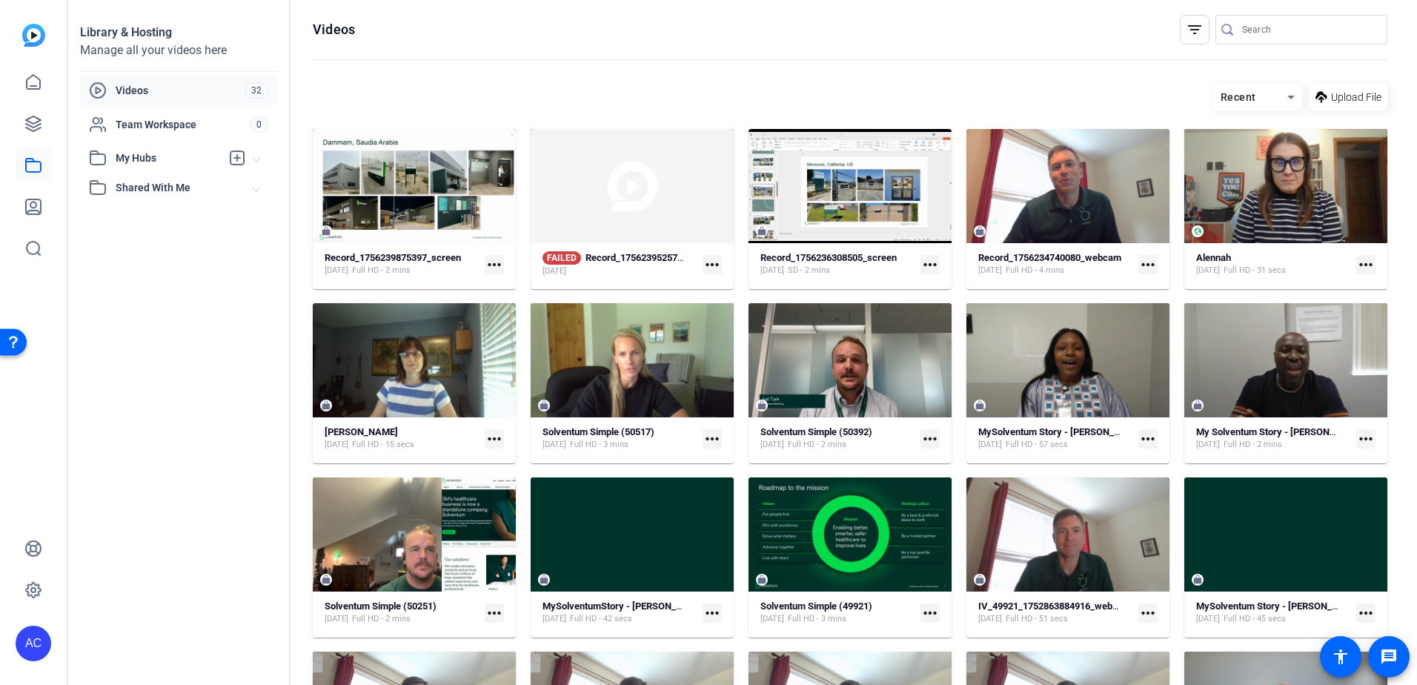
click at [708, 267] on mat-icon "more_horiz" at bounding box center [712, 264] width 19 height 19
click at [731, 321] on span "Delete" at bounding box center [741, 323] width 59 height 18
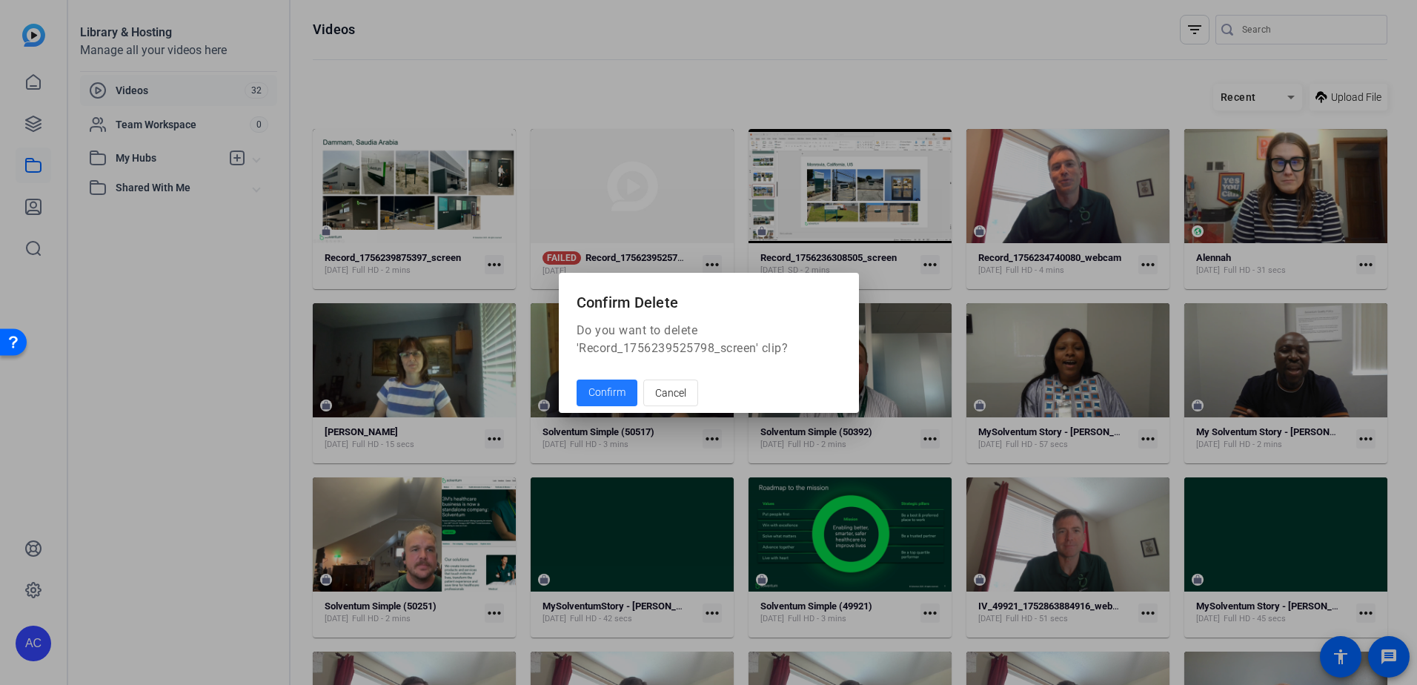
click at [599, 394] on span "Confirm" at bounding box center [607, 393] width 37 height 16
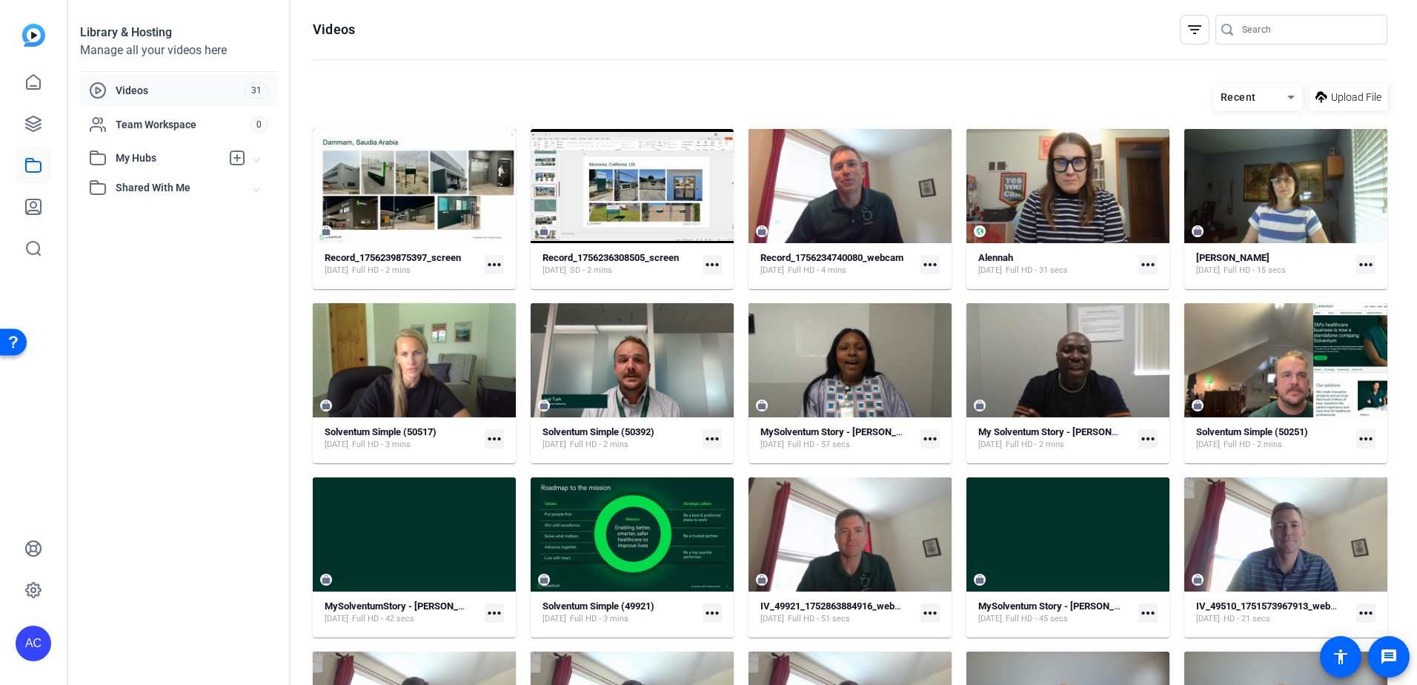
click at [703, 267] on mat-icon "more_horiz" at bounding box center [712, 264] width 19 height 19
click at [711, 263] on div at bounding box center [708, 342] width 1417 height 685
click at [711, 264] on mat-icon "more_horiz" at bounding box center [712, 264] width 19 height 19
click at [672, 263] on div at bounding box center [708, 342] width 1417 height 685
click at [714, 268] on mat-icon "more_horiz" at bounding box center [712, 264] width 19 height 19
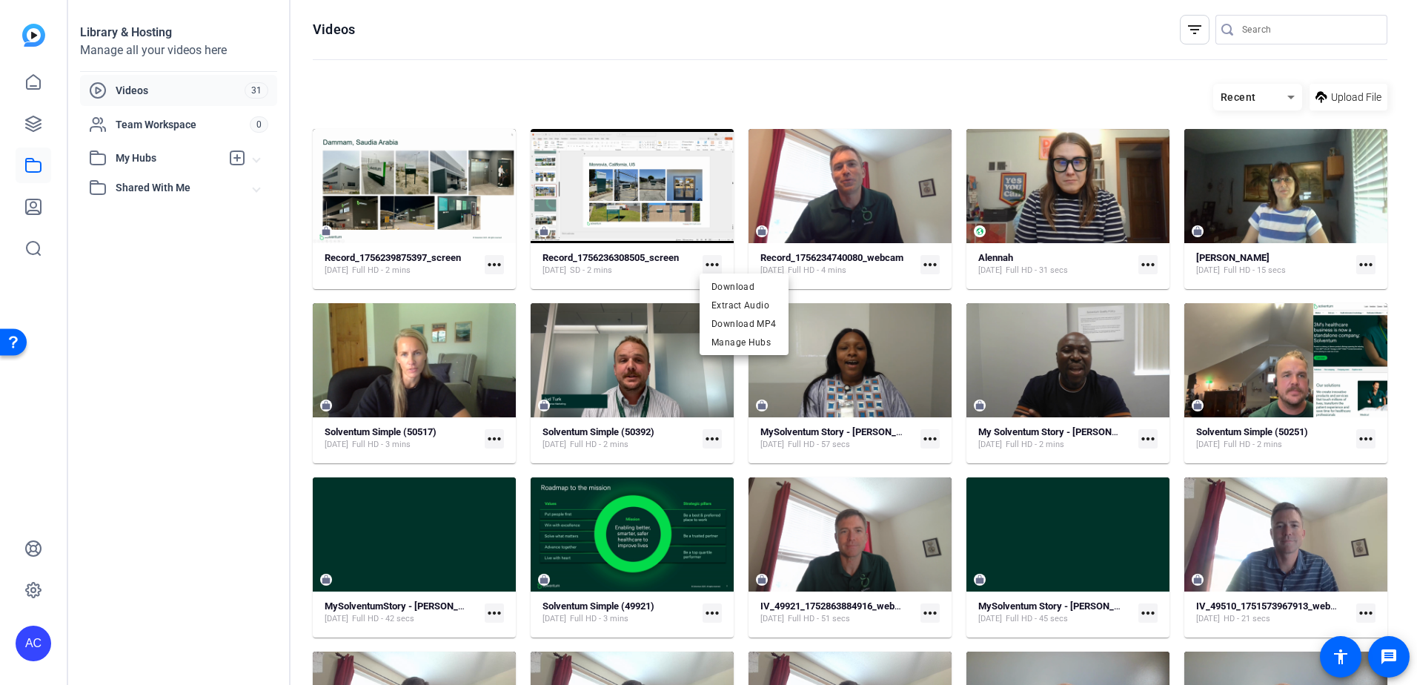
drag, startPoint x: 704, startPoint y: 262, endPoint x: 664, endPoint y: 270, distance: 40.7
click at [664, 271] on div at bounding box center [708, 342] width 1417 height 685
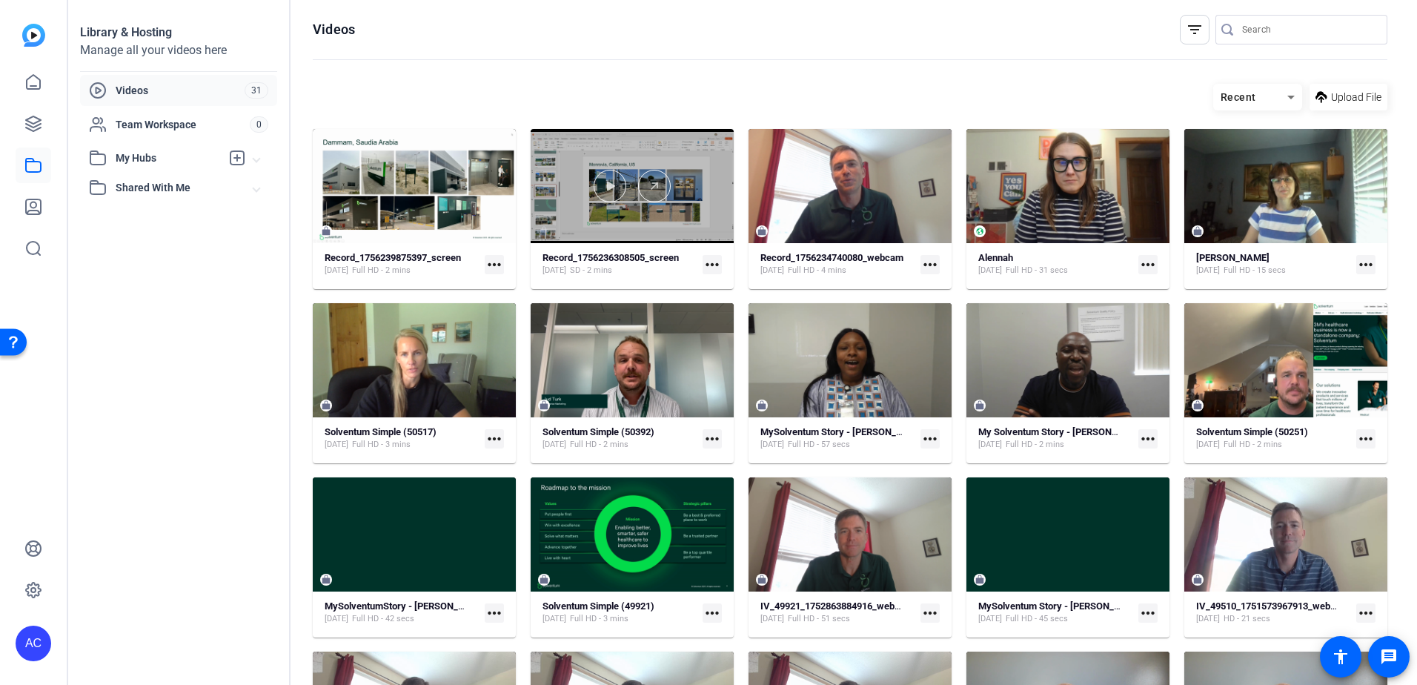
click at [684, 193] on div at bounding box center [632, 186] width 203 height 33
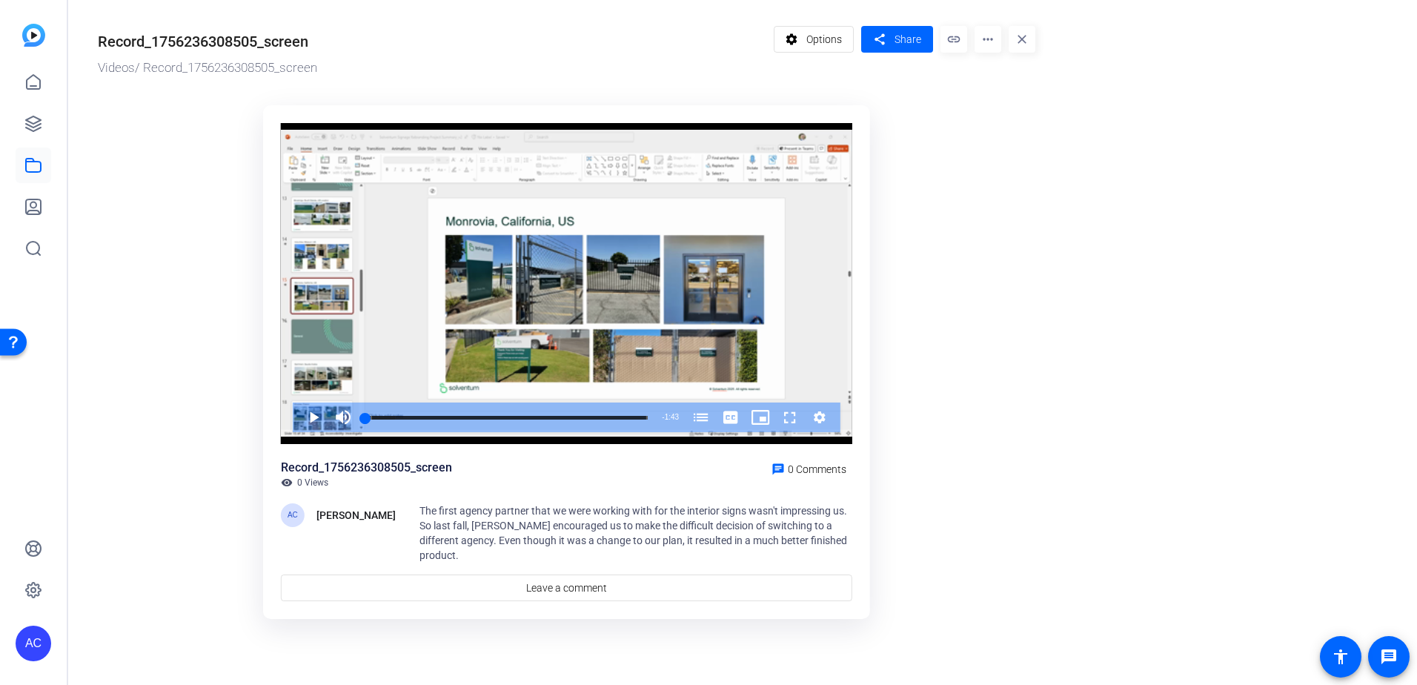
click at [987, 44] on mat-icon "more_horiz" at bounding box center [988, 39] width 27 height 27
click at [991, 161] on span "Delete" at bounding box center [1019, 159] width 65 height 18
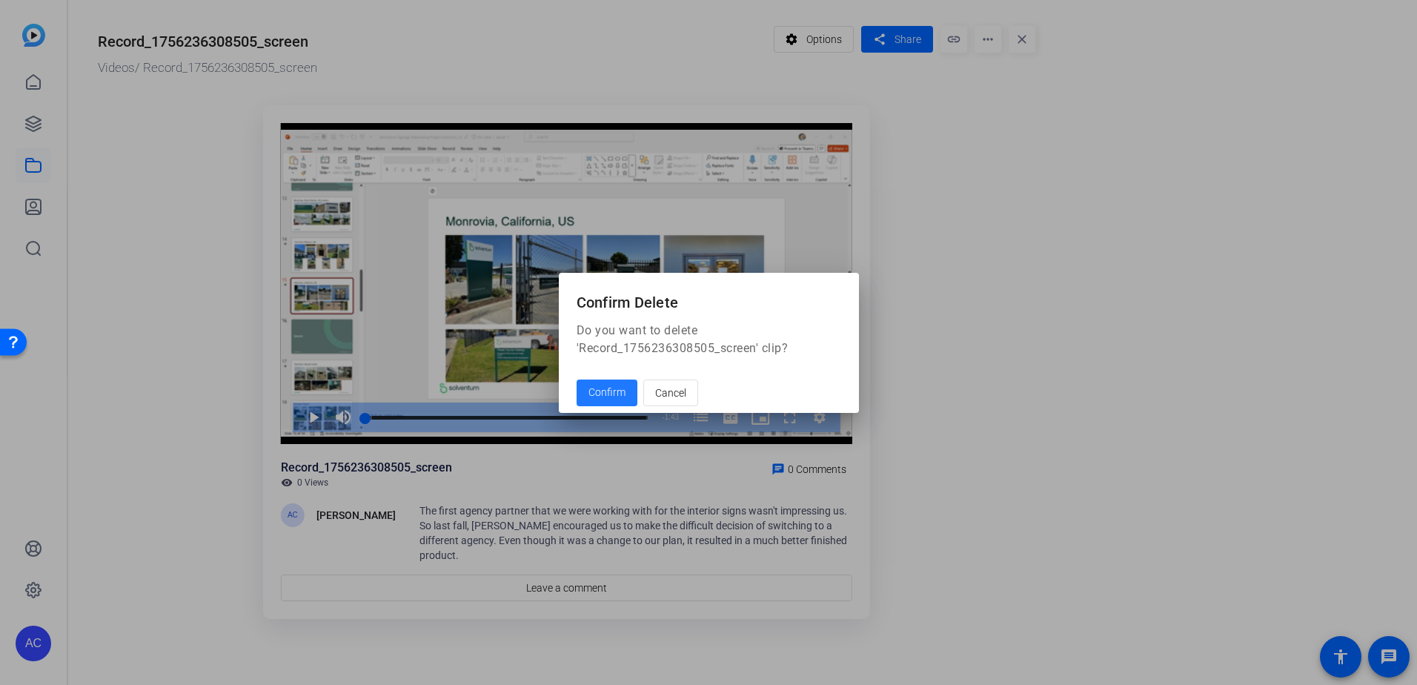
click at [611, 391] on span "Confirm" at bounding box center [607, 393] width 37 height 16
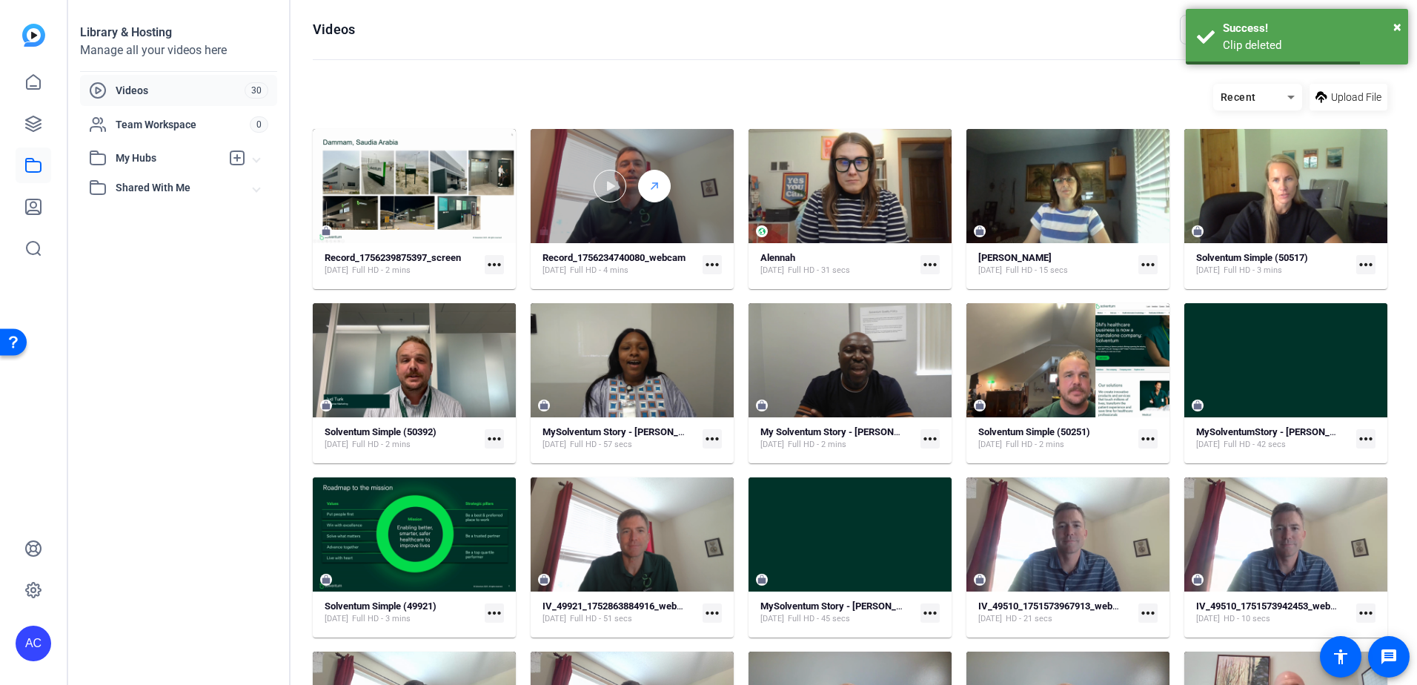
click at [655, 178] on icon at bounding box center [655, 186] width 12 height 18
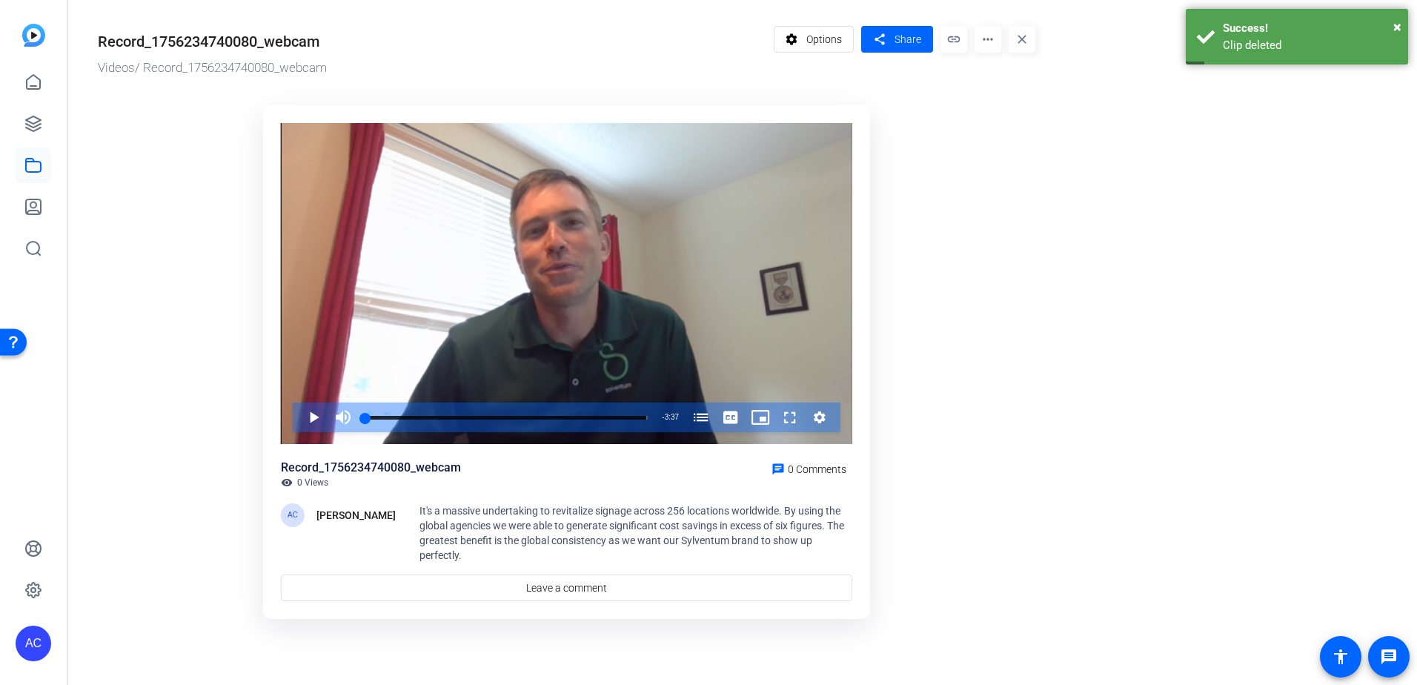
click at [985, 44] on mat-icon "more_horiz" at bounding box center [988, 39] width 27 height 27
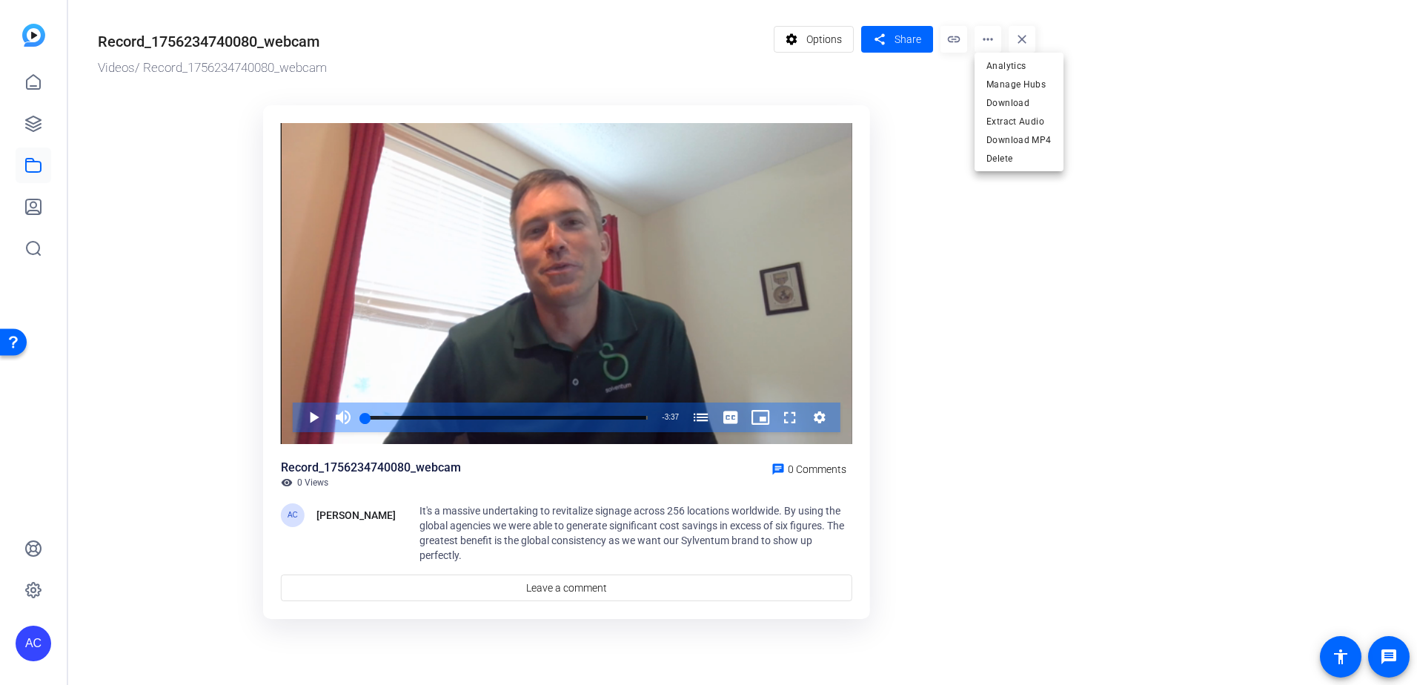
click at [852, 34] on div at bounding box center [708, 342] width 1417 height 685
click at [829, 42] on span "Options" at bounding box center [825, 39] width 36 height 28
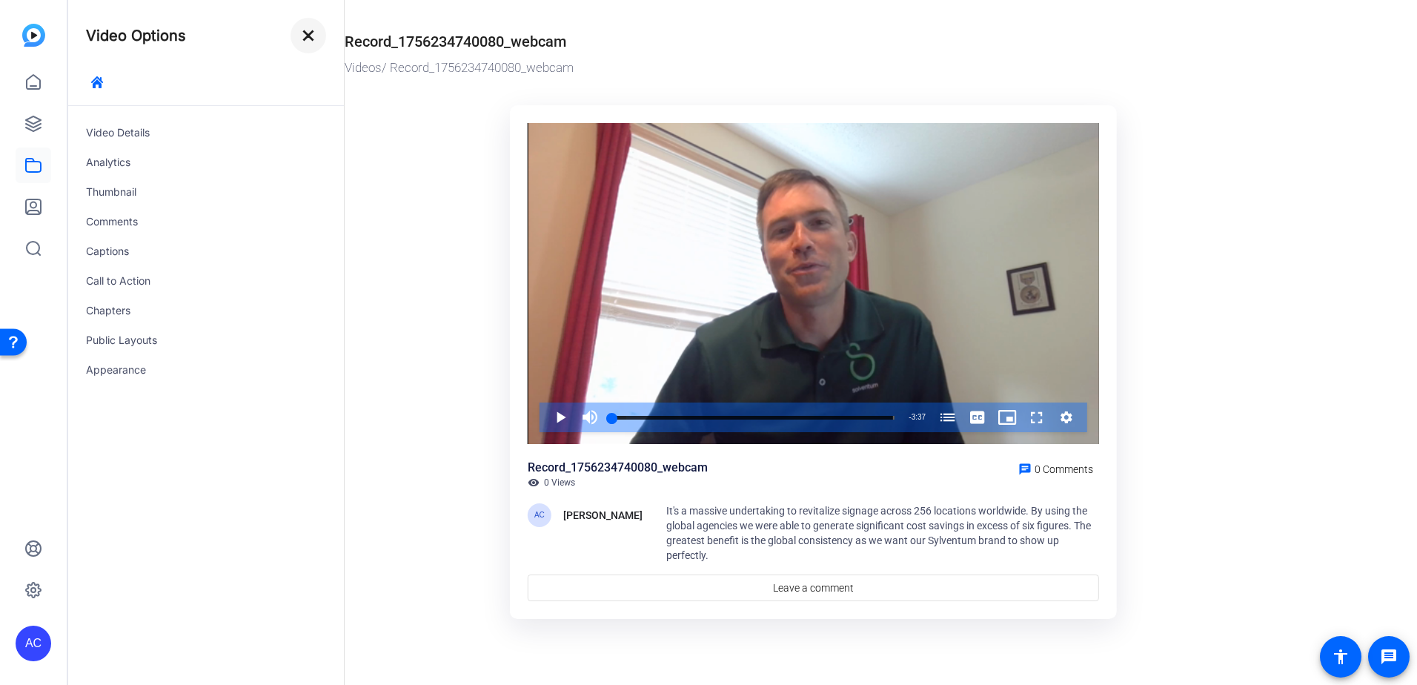
click at [312, 29] on mat-icon "close" at bounding box center [308, 36] width 18 height 18
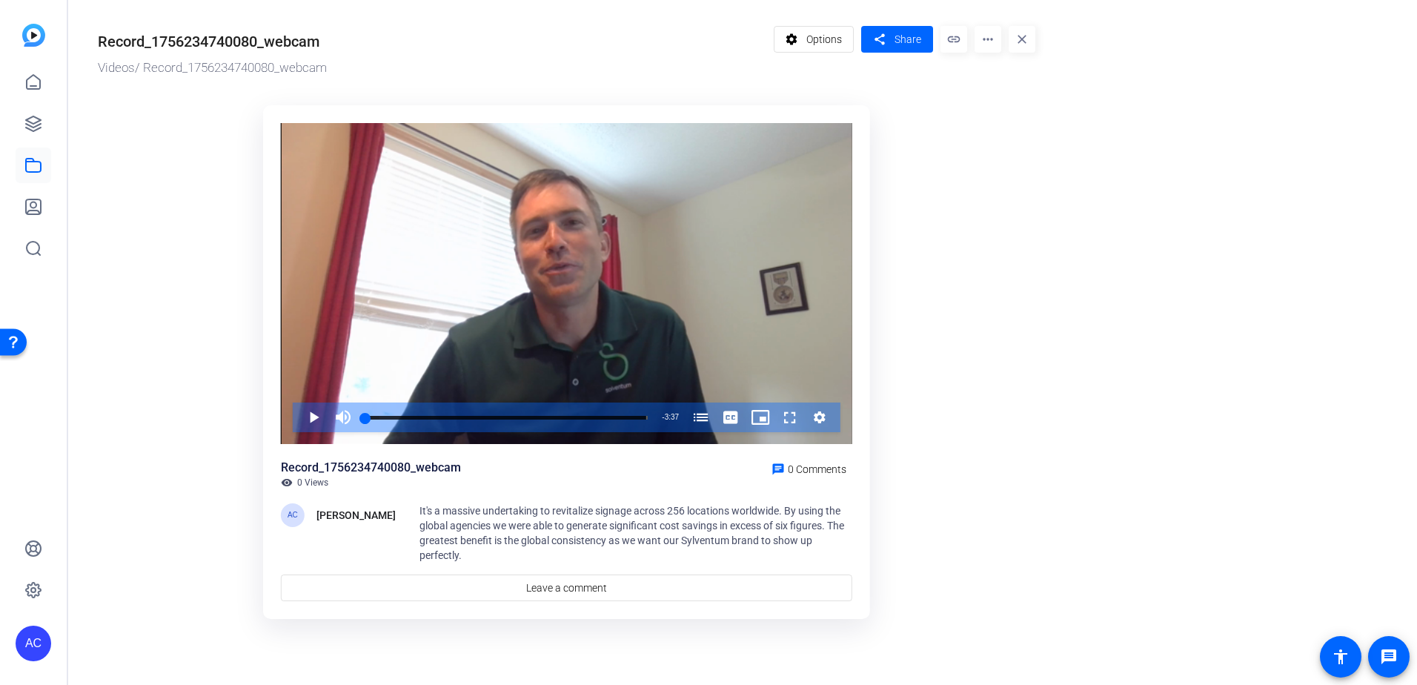
click at [1023, 38] on mat-icon "close" at bounding box center [1022, 39] width 27 height 27
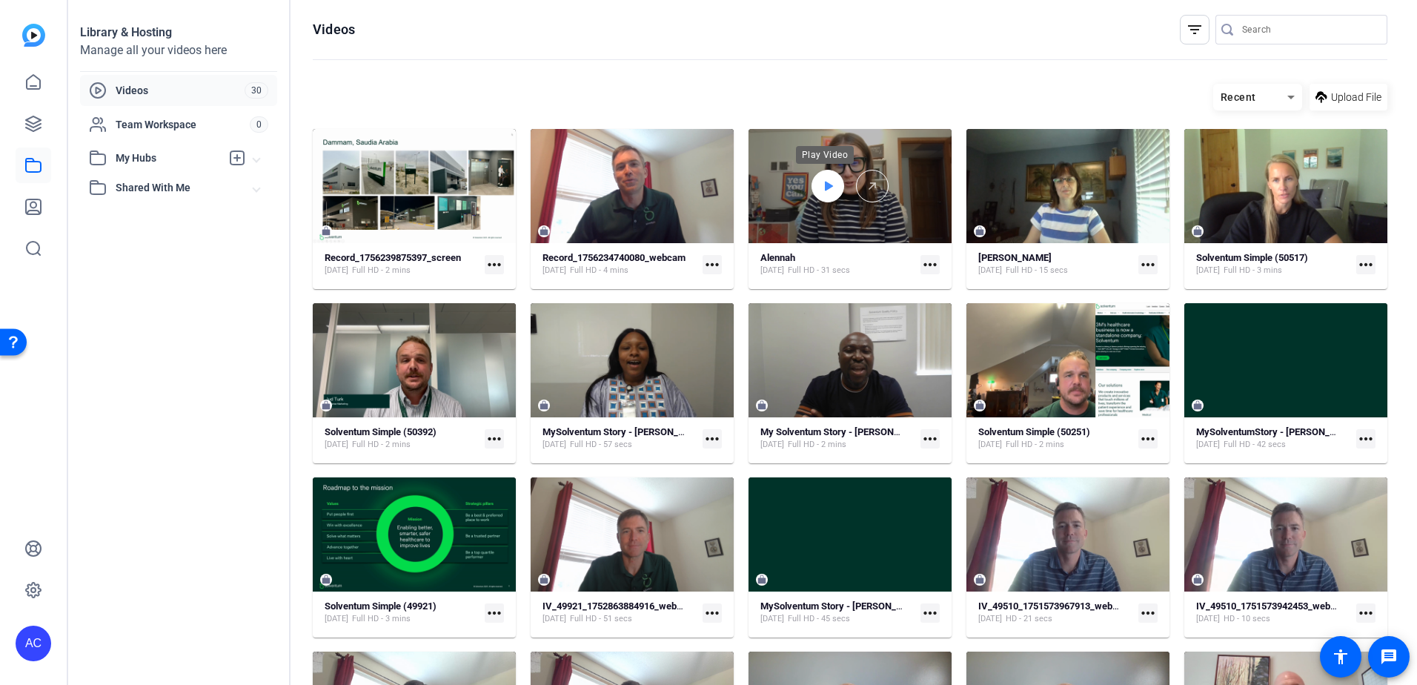
click at [824, 193] on icon at bounding box center [828, 186] width 12 height 18
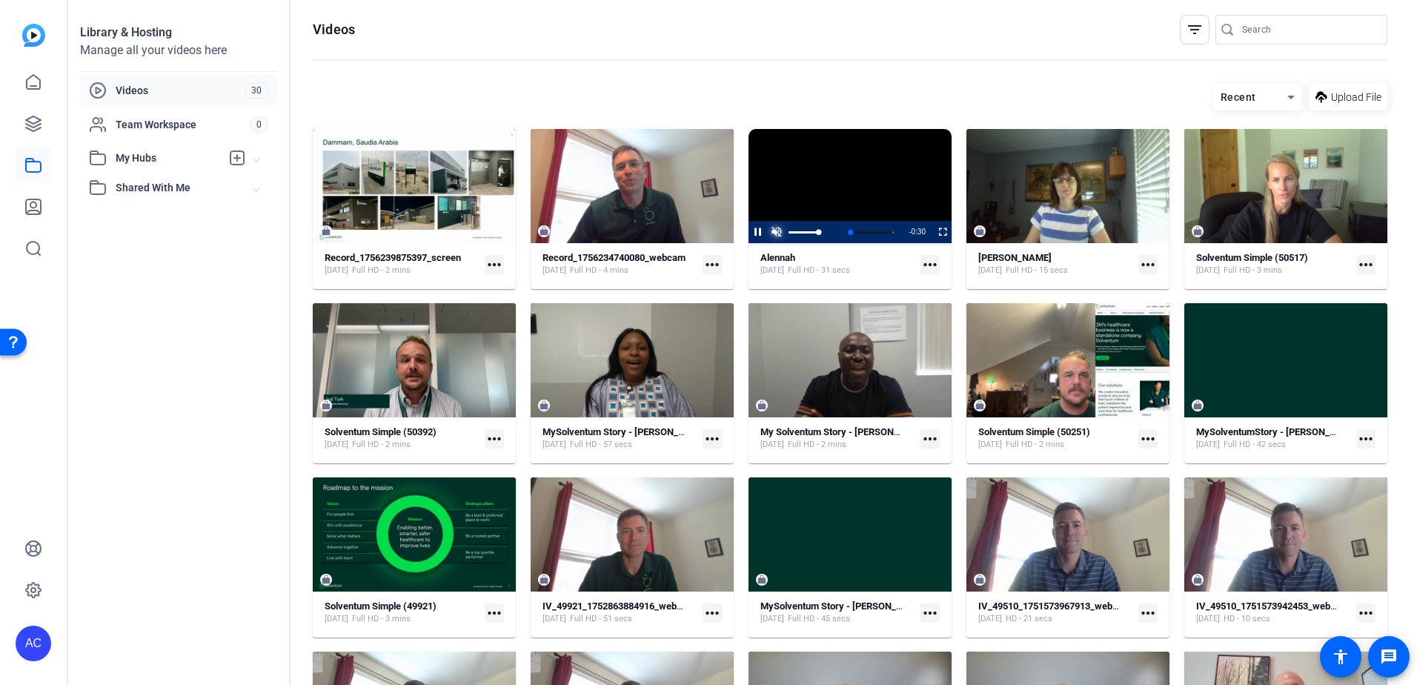
click at [778, 232] on span "Video Player" at bounding box center [776, 232] width 19 height 0
drag, startPoint x: 818, startPoint y: 232, endPoint x: 770, endPoint y: 237, distance: 48.5
click at [770, 237] on div "Unmute 0%" at bounding box center [804, 232] width 74 height 22
click at [773, 232] on span "Video Player" at bounding box center [776, 232] width 19 height 0
drag, startPoint x: 817, startPoint y: 230, endPoint x: 785, endPoint y: 238, distance: 32.9
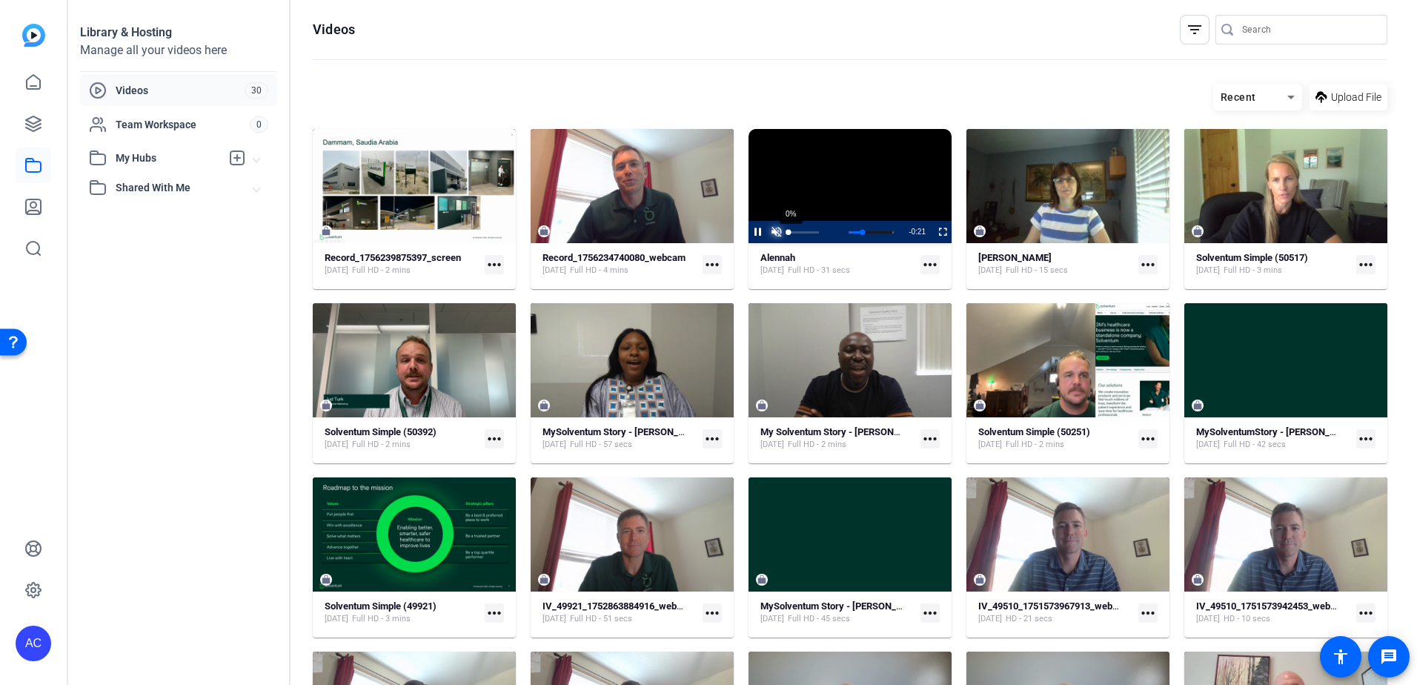
click at [785, 238] on div "0%" at bounding box center [803, 232] width 37 height 22
click at [778, 232] on span "Video Player" at bounding box center [776, 232] width 19 height 0
drag, startPoint x: 815, startPoint y: 231, endPoint x: 792, endPoint y: 238, distance: 24.9
click at [792, 238] on div "32%" at bounding box center [803, 232] width 37 height 22
click at [789, 233] on div "Volume Level" at bounding box center [789, 232] width 0 height 2
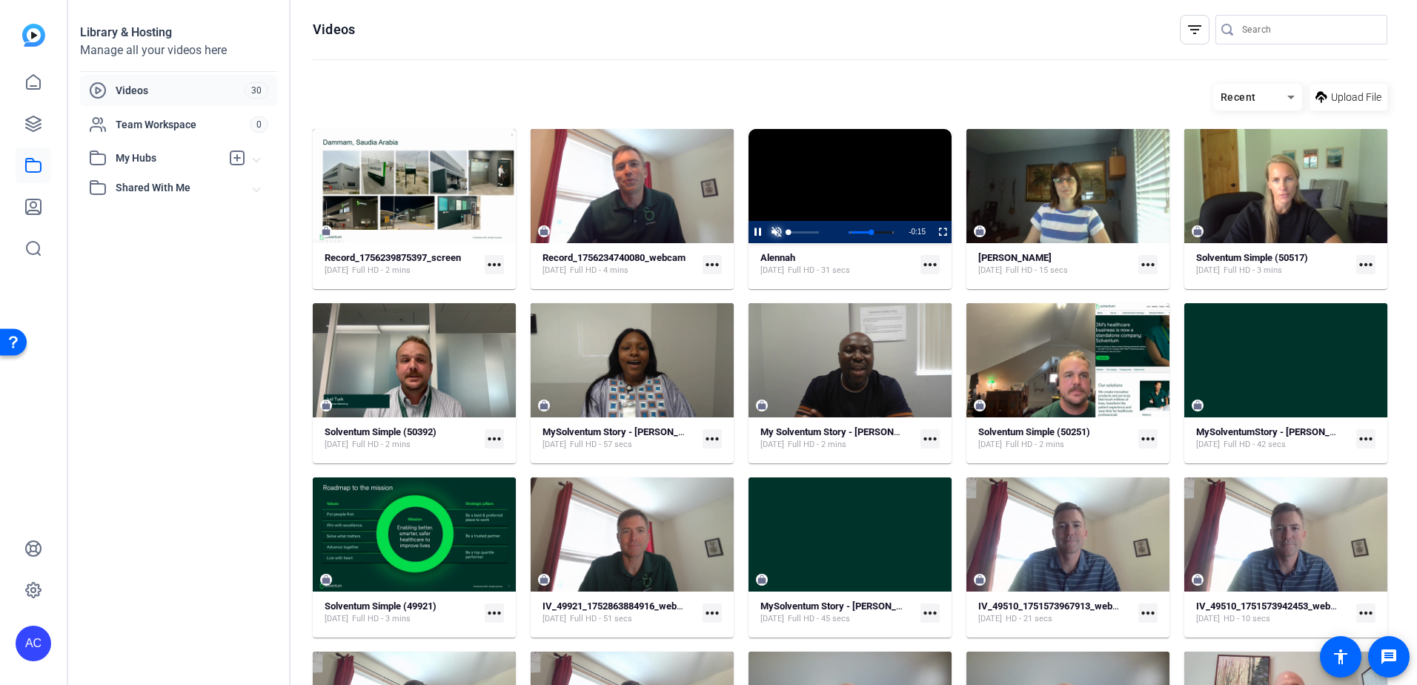
click at [771, 232] on span "Video Player" at bounding box center [776, 232] width 19 height 0
click at [770, 232] on span "Video Player" at bounding box center [776, 232] width 19 height 0
click at [771, 232] on span "Video Player" at bounding box center [776, 232] width 19 height 0
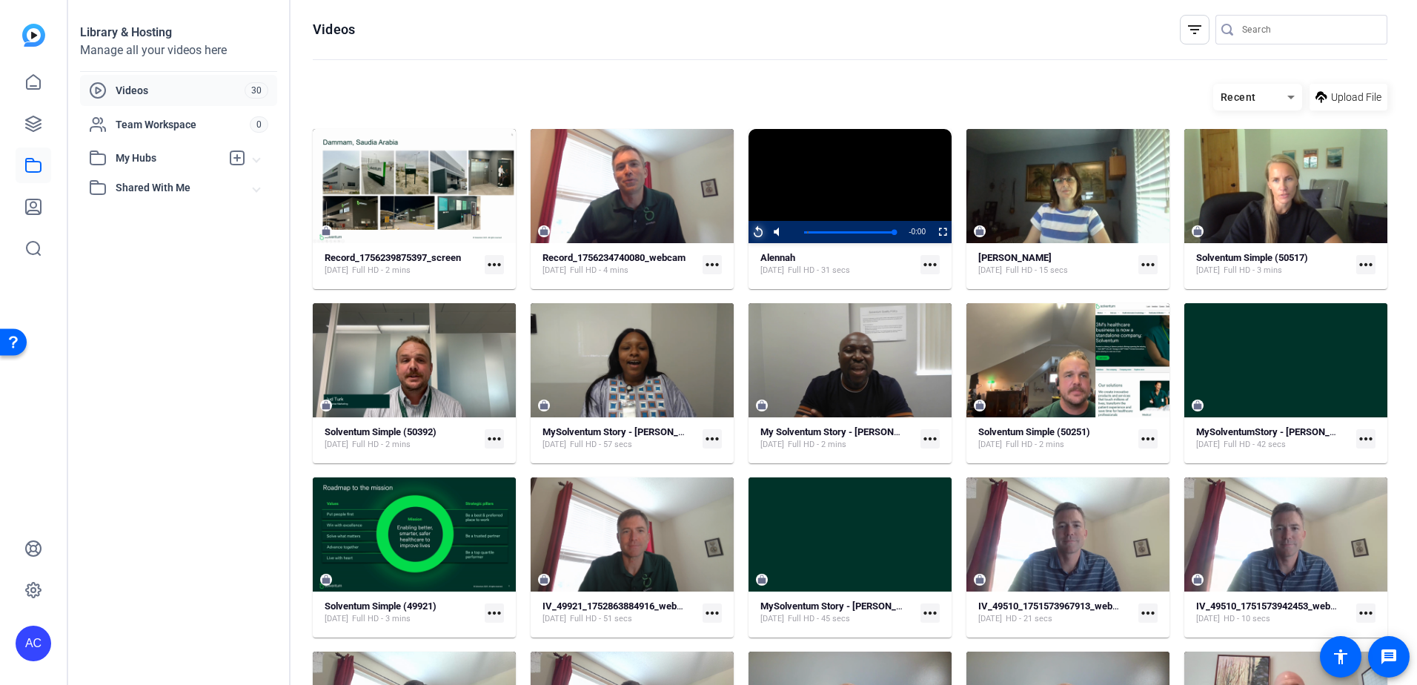
click at [749, 228] on span "Video Player" at bounding box center [749, 232] width 0 height 22
click at [716, 261] on mat-icon "more_horiz" at bounding box center [712, 264] width 19 height 19
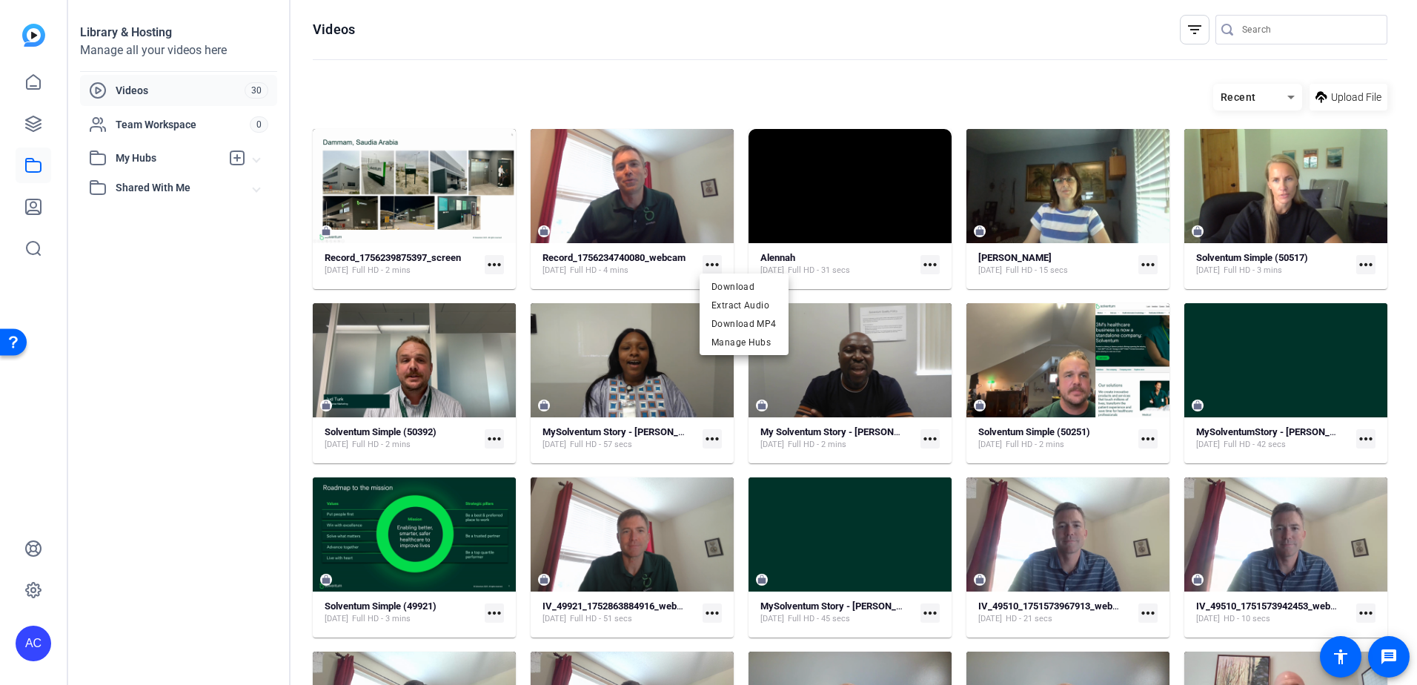
click at [640, 93] on div at bounding box center [708, 342] width 1417 height 685
click at [39, 127] on icon at bounding box center [33, 124] width 18 height 18
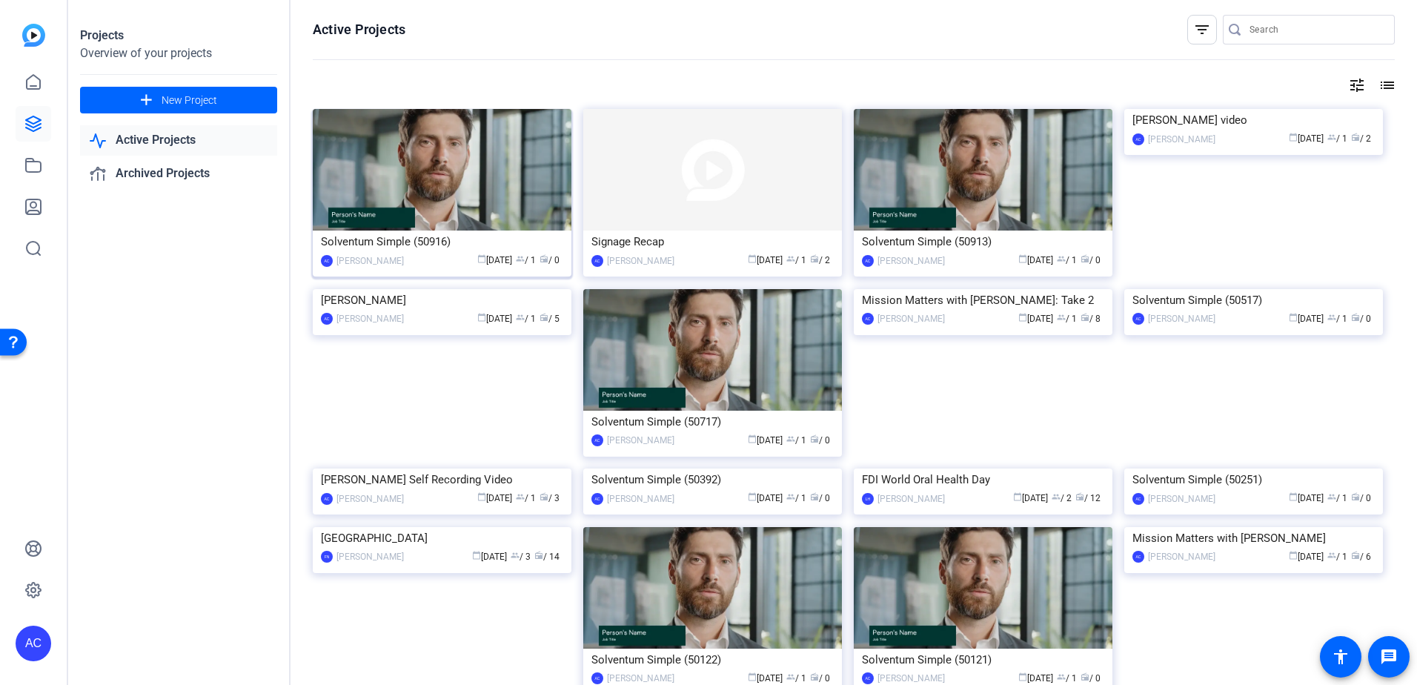
click at [470, 177] on img at bounding box center [442, 170] width 259 height 122
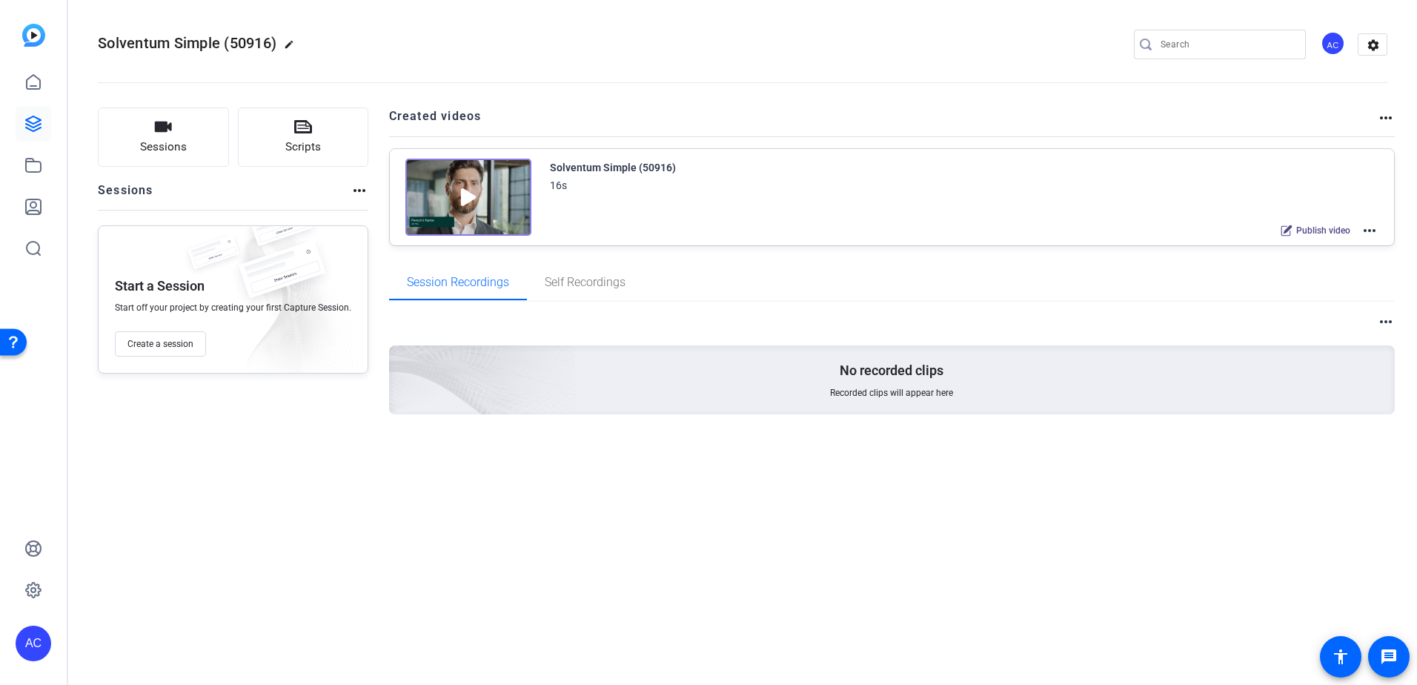
click at [474, 196] on img at bounding box center [469, 197] width 126 height 77
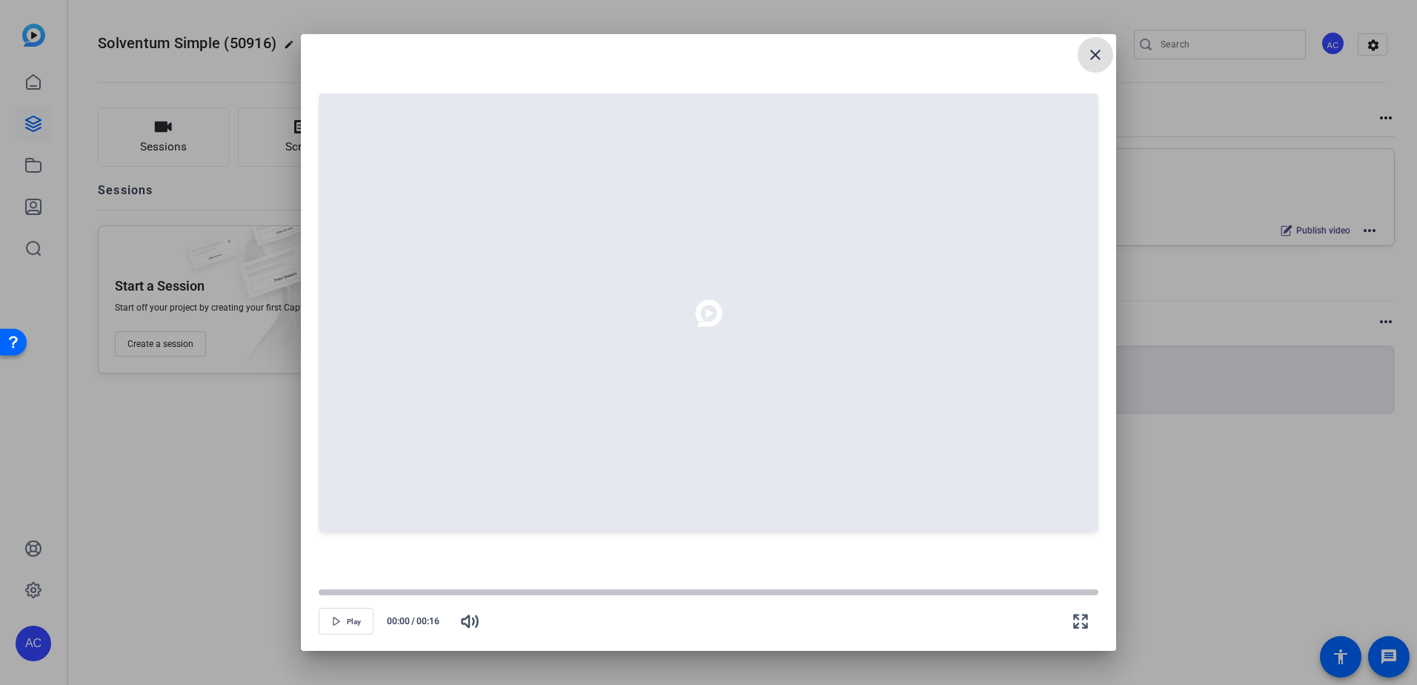
click at [1102, 56] on mat-icon "close" at bounding box center [1096, 55] width 18 height 18
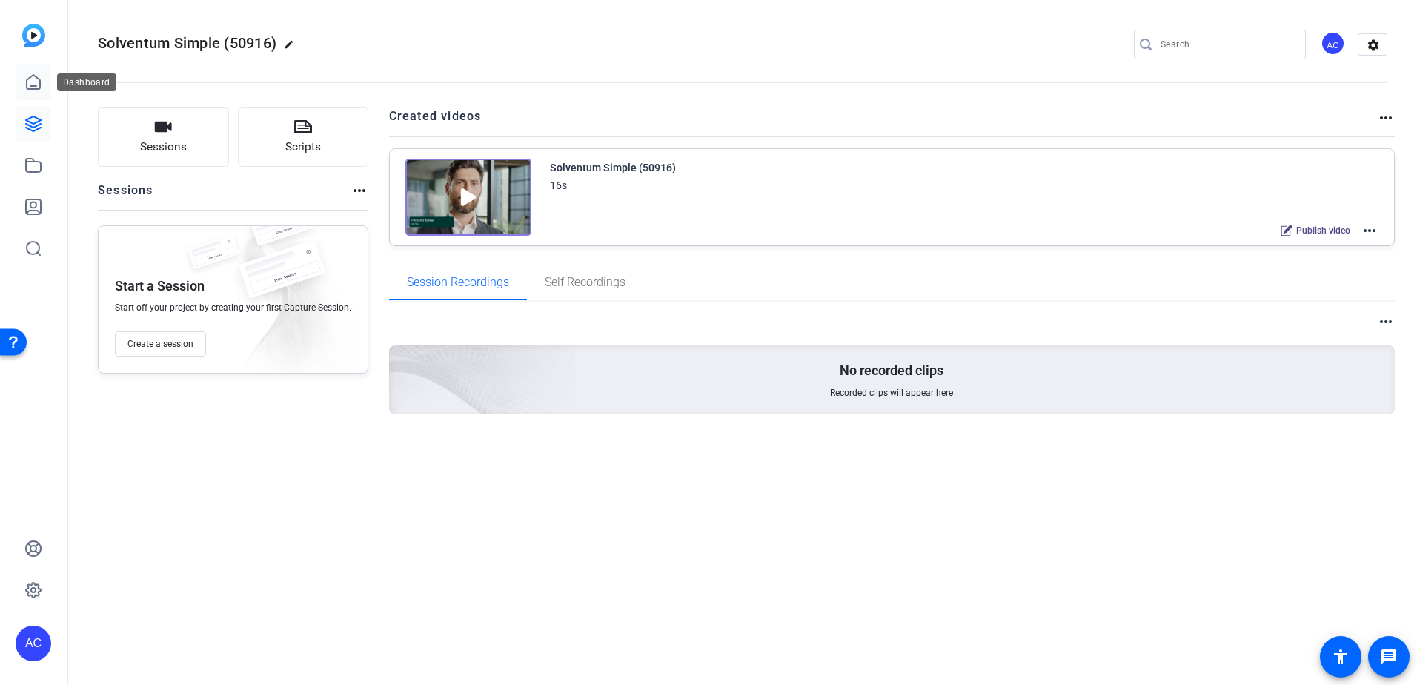
click at [28, 76] on icon at bounding box center [33, 82] width 18 height 18
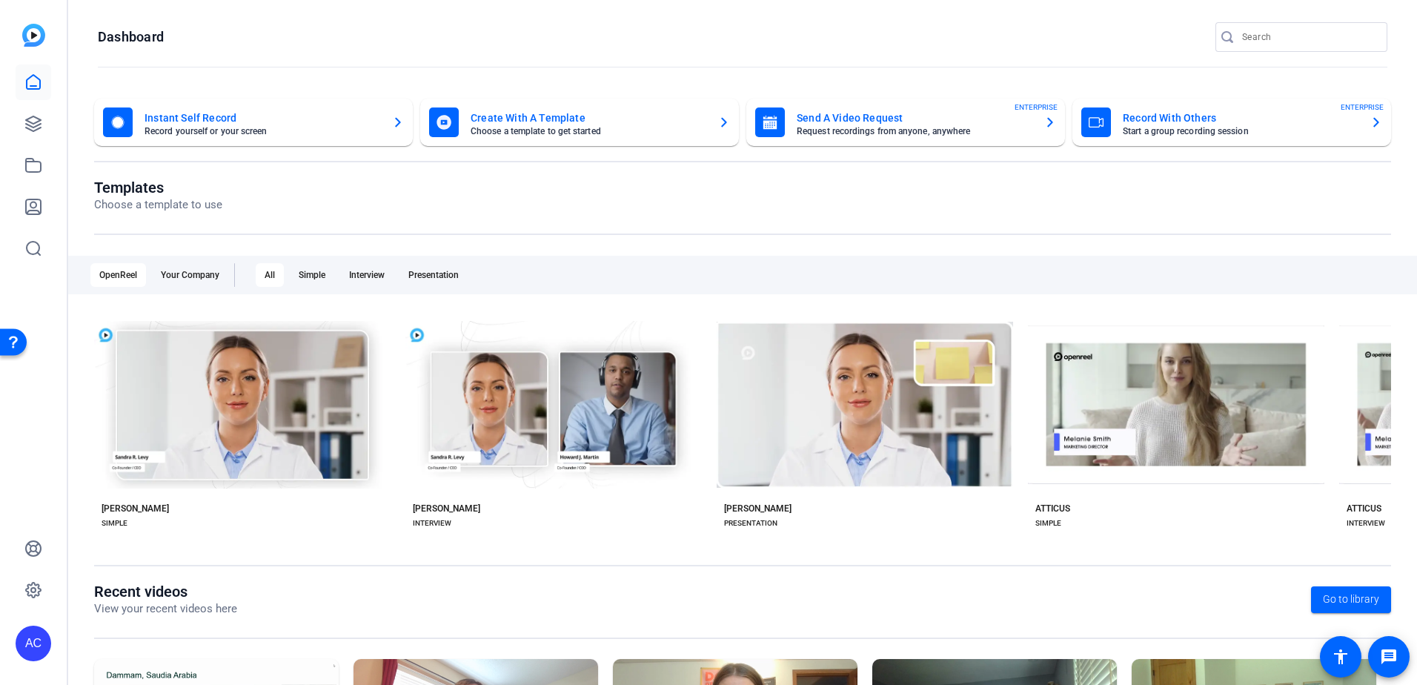
click at [36, 41] on img at bounding box center [33, 35] width 23 height 23
click at [26, 208] on icon at bounding box center [33, 206] width 15 height 15
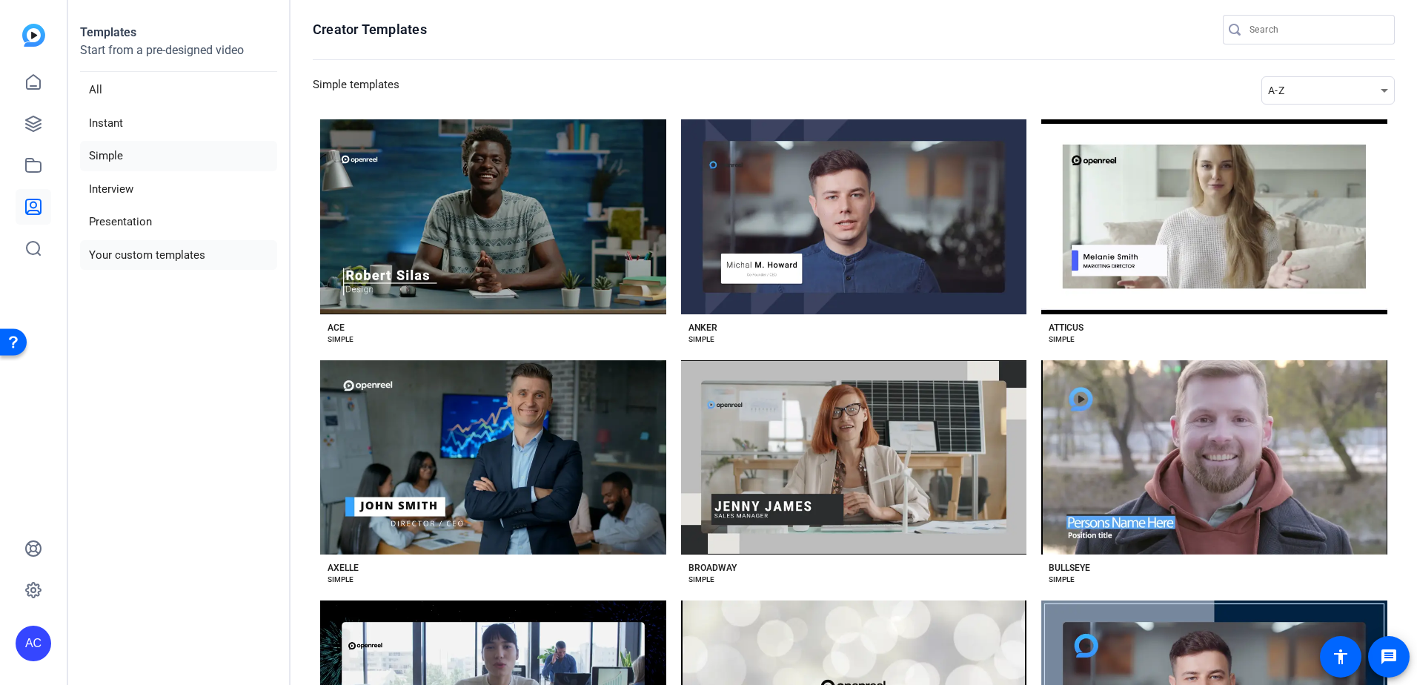
click at [128, 266] on li "Your custom templates" at bounding box center [178, 255] width 197 height 30
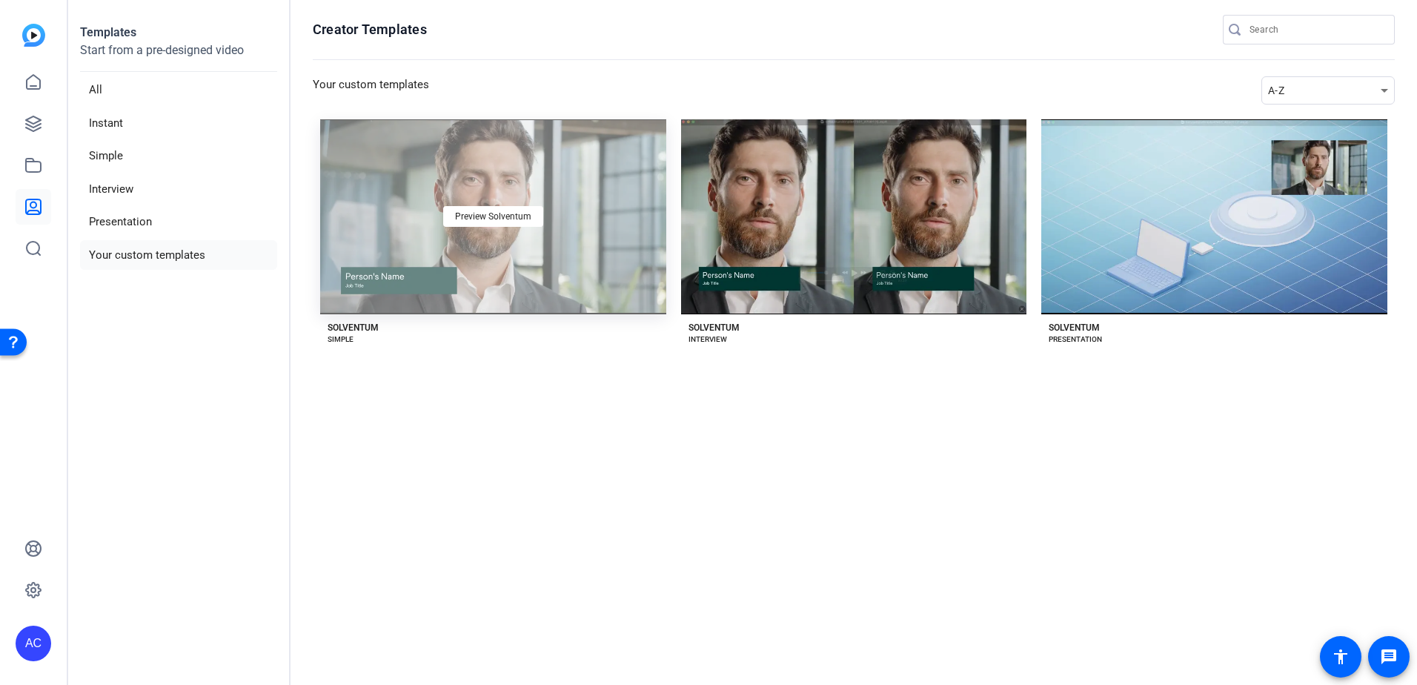
click at [514, 228] on div "Preview Solventum" at bounding box center [493, 216] width 346 height 195
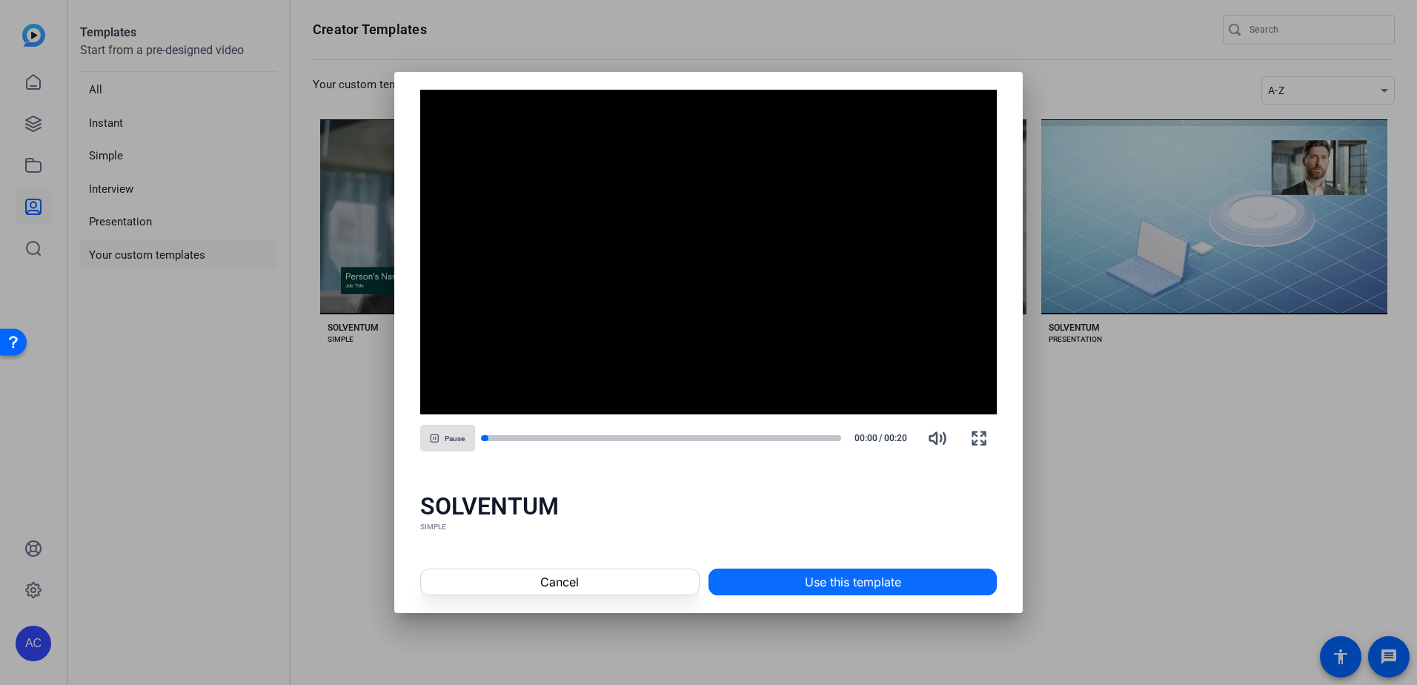
click at [824, 582] on span "Use this template" at bounding box center [853, 582] width 96 height 18
